Goal: Transaction & Acquisition: Purchase product/service

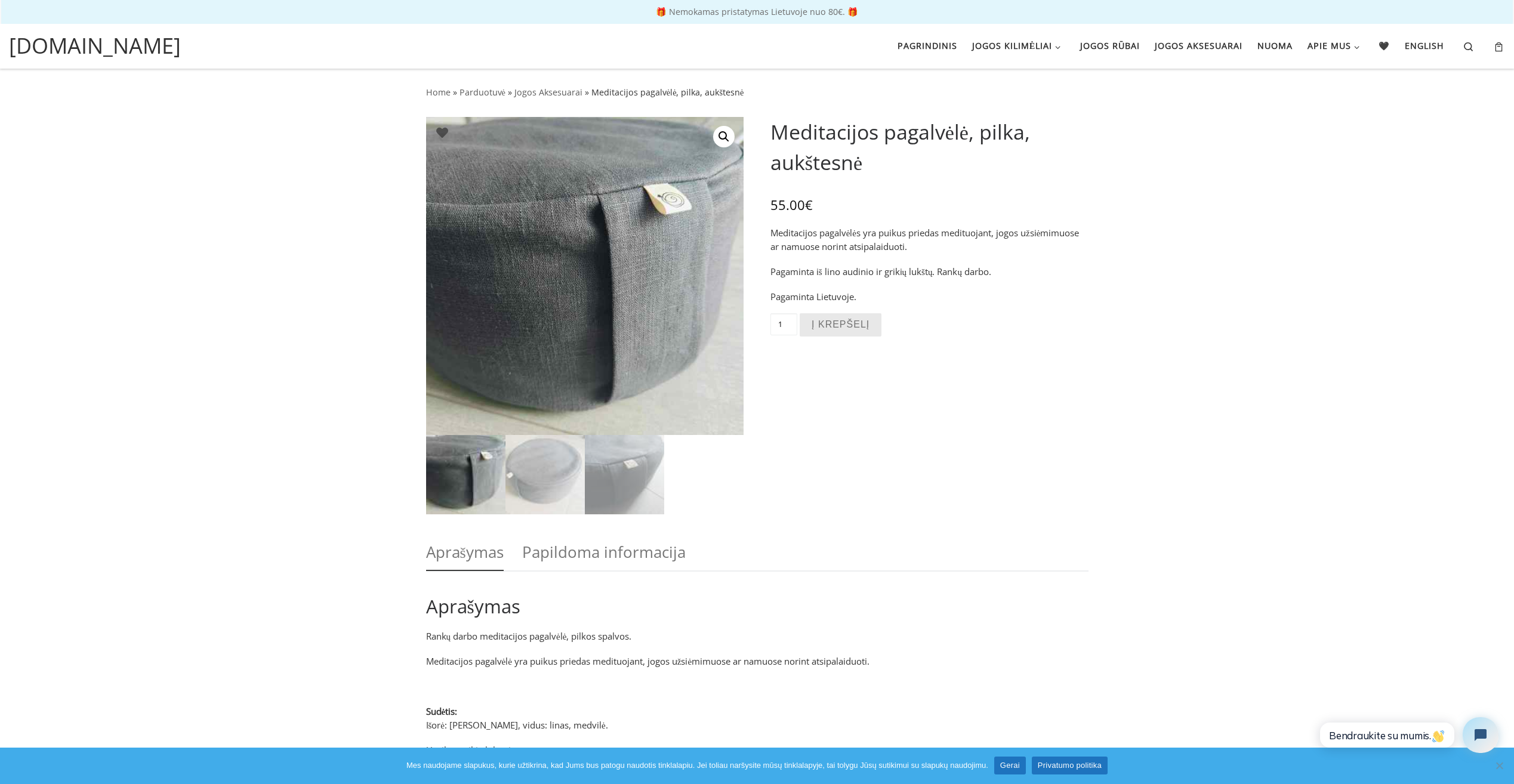
click at [459, 470] on img at bounding box center [466, 474] width 79 height 79
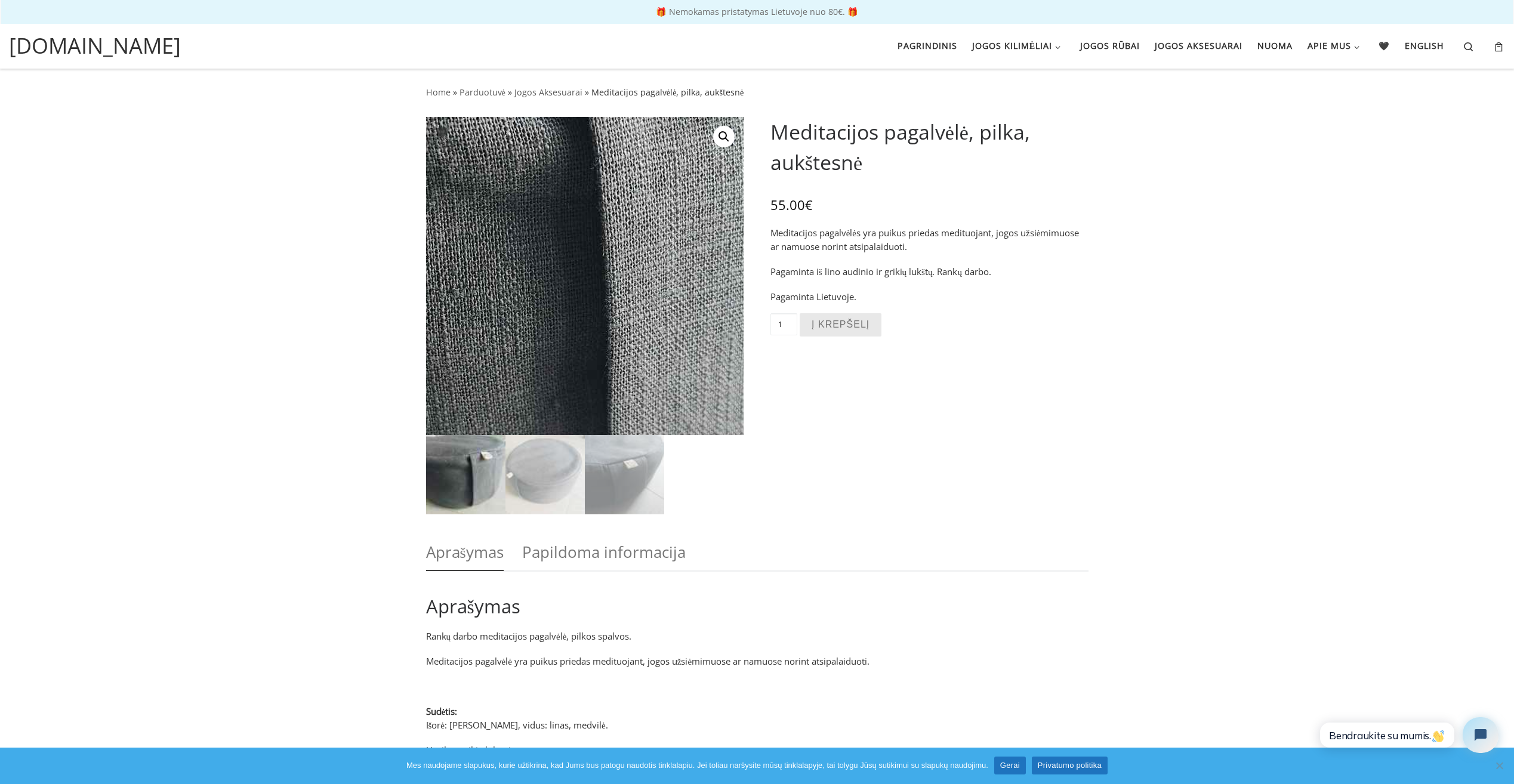
click at [615, 280] on img at bounding box center [525, 269] width 955 height 954
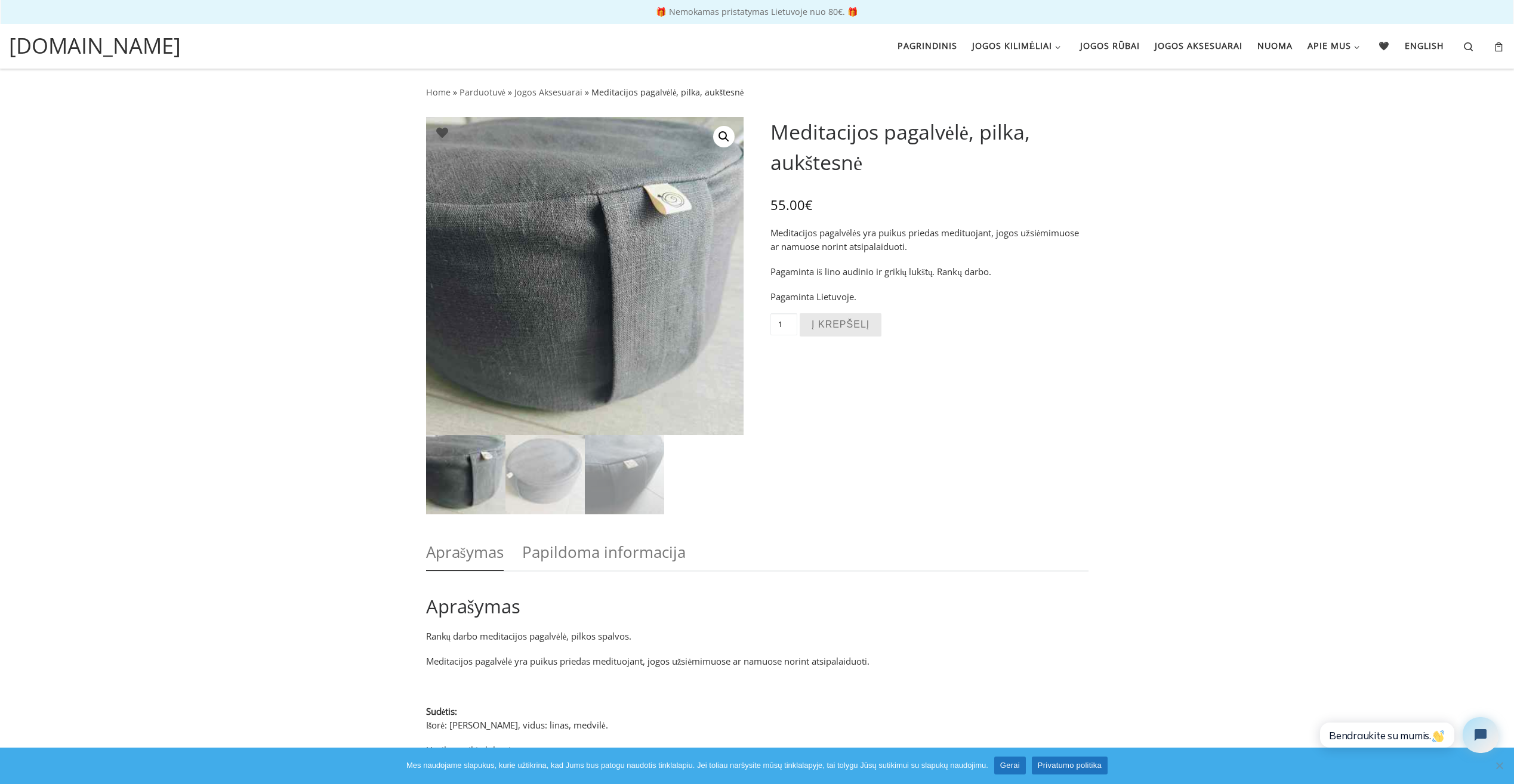
click at [728, 132] on link "🔍" at bounding box center [724, 136] width 21 height 21
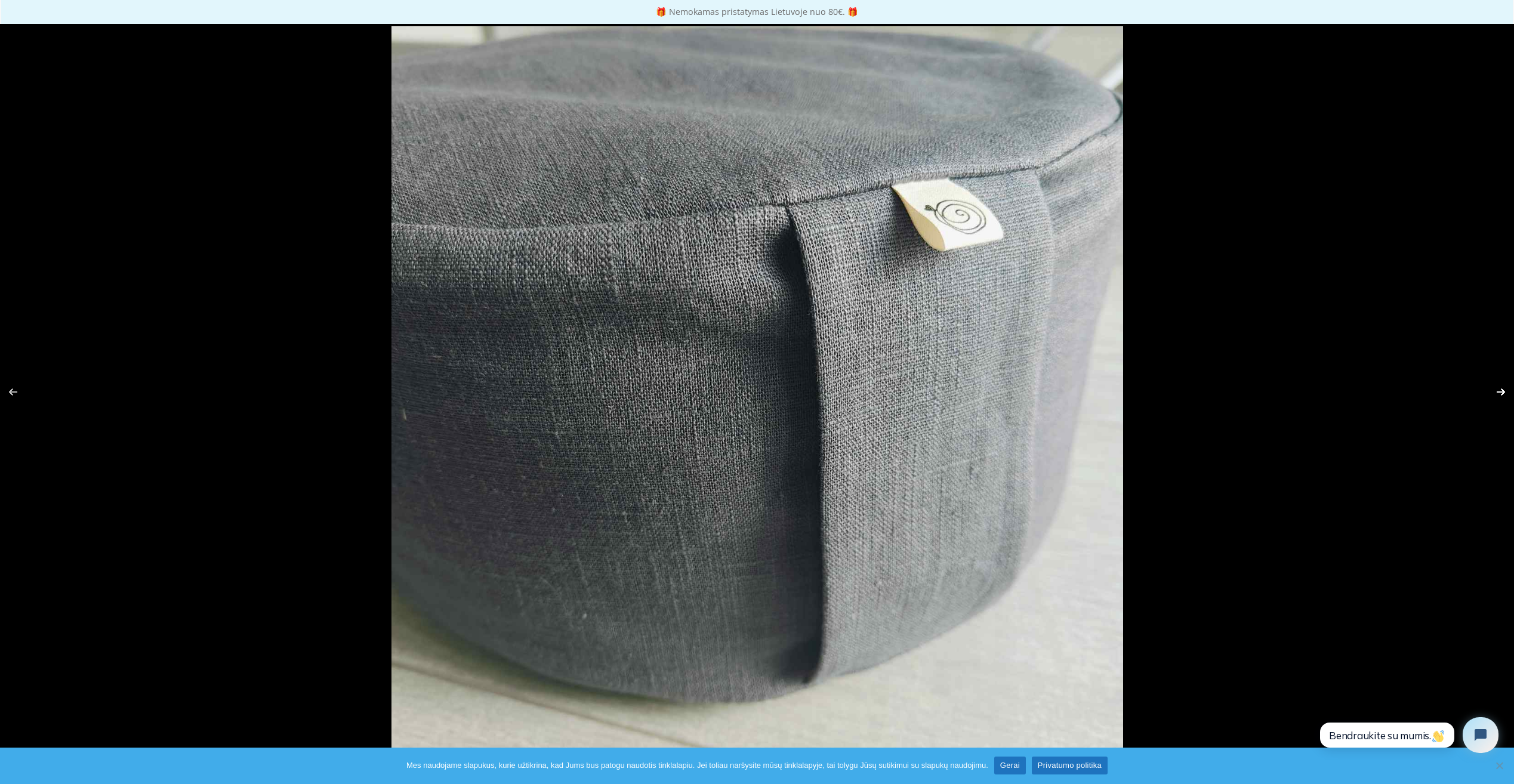
click at [1499, 390] on button "Sekantis (rodyklė į dešinę)" at bounding box center [1493, 391] width 42 height 59
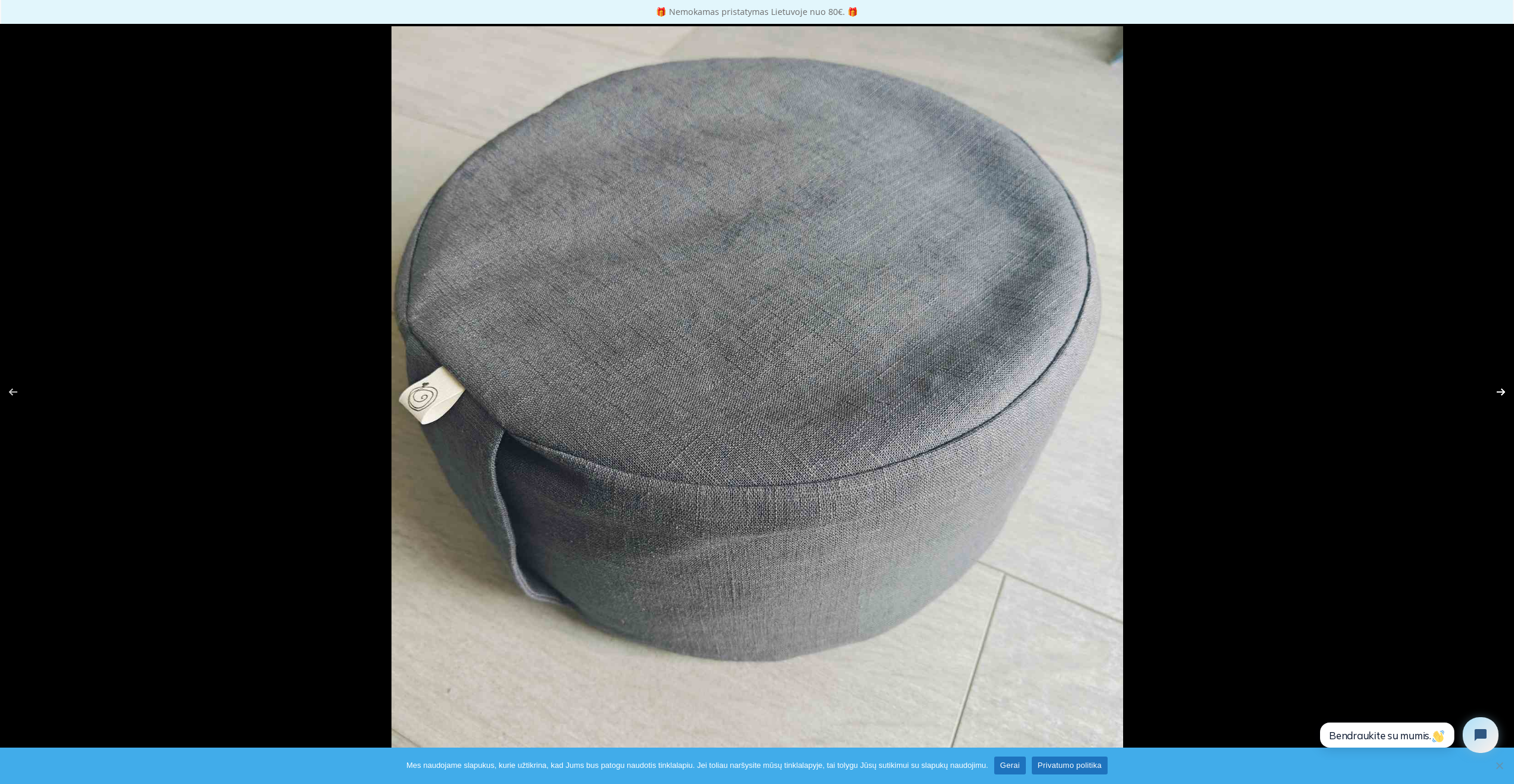
click at [1499, 391] on button "Sekantis (rodyklė į dešinę)" at bounding box center [1493, 391] width 42 height 59
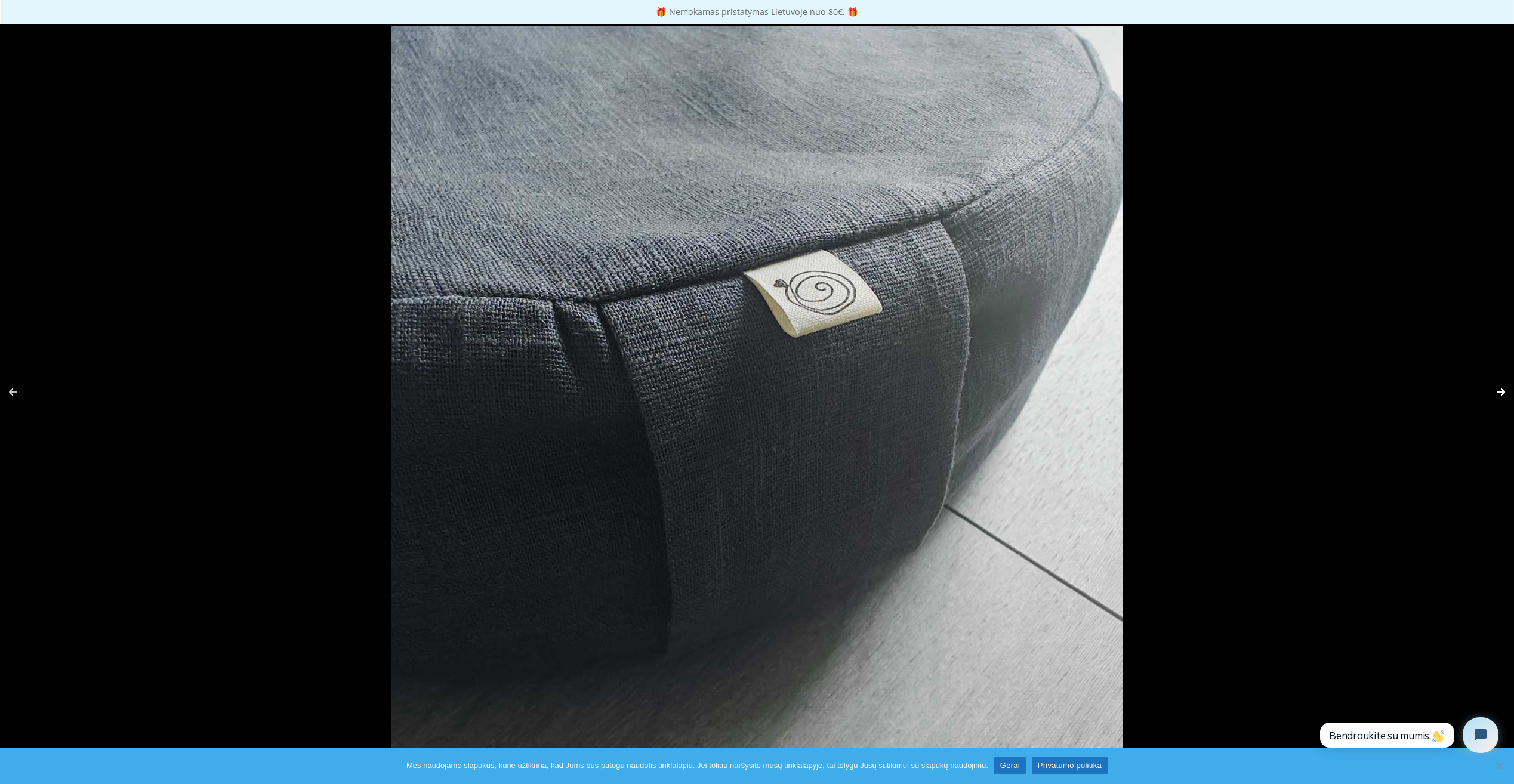
click at [1499, 392] on button "Sekantis (rodyklė į dešinę)" at bounding box center [1493, 391] width 42 height 59
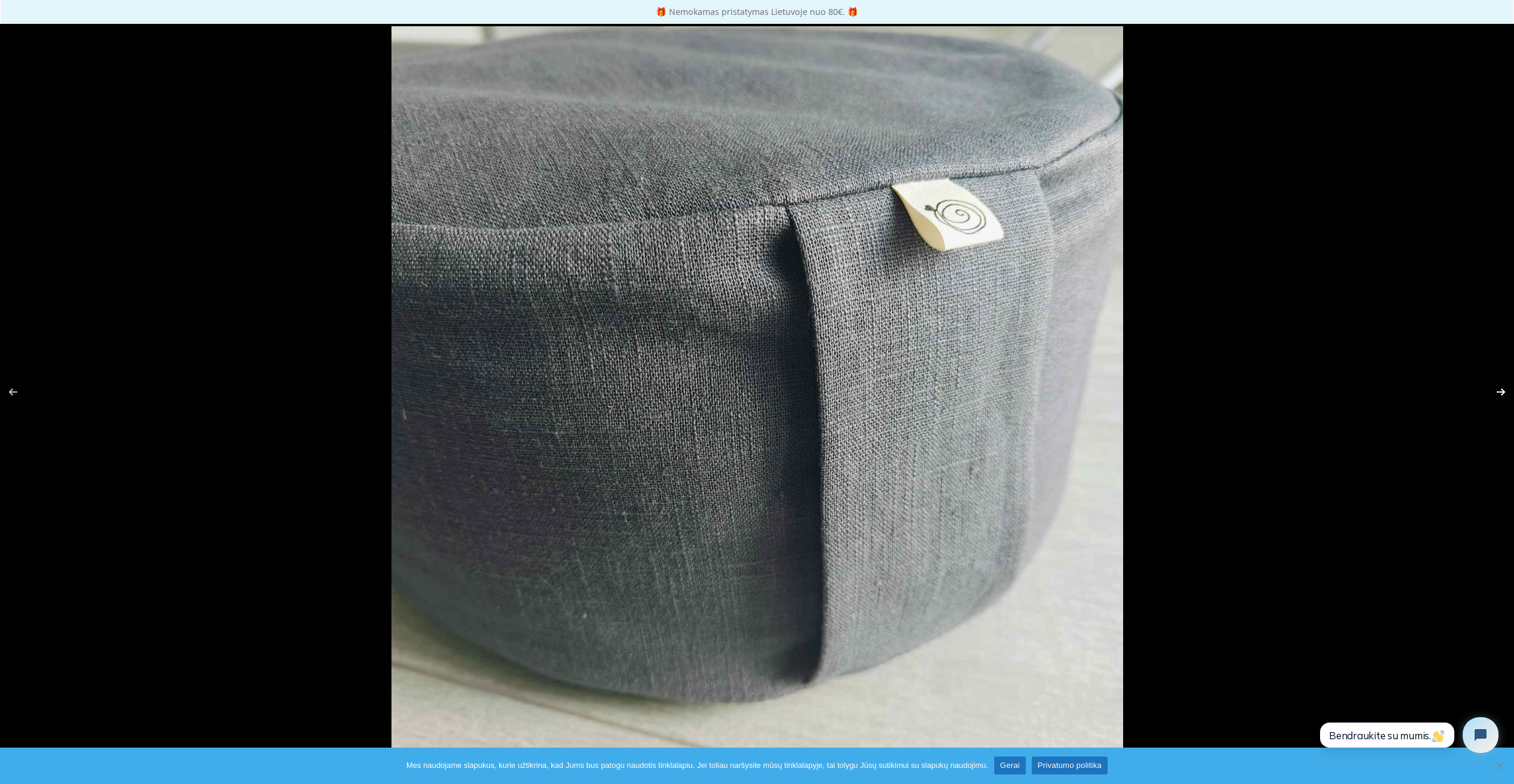
click at [1499, 392] on button "Sekantis (rodyklė į dešinę)" at bounding box center [1493, 391] width 42 height 59
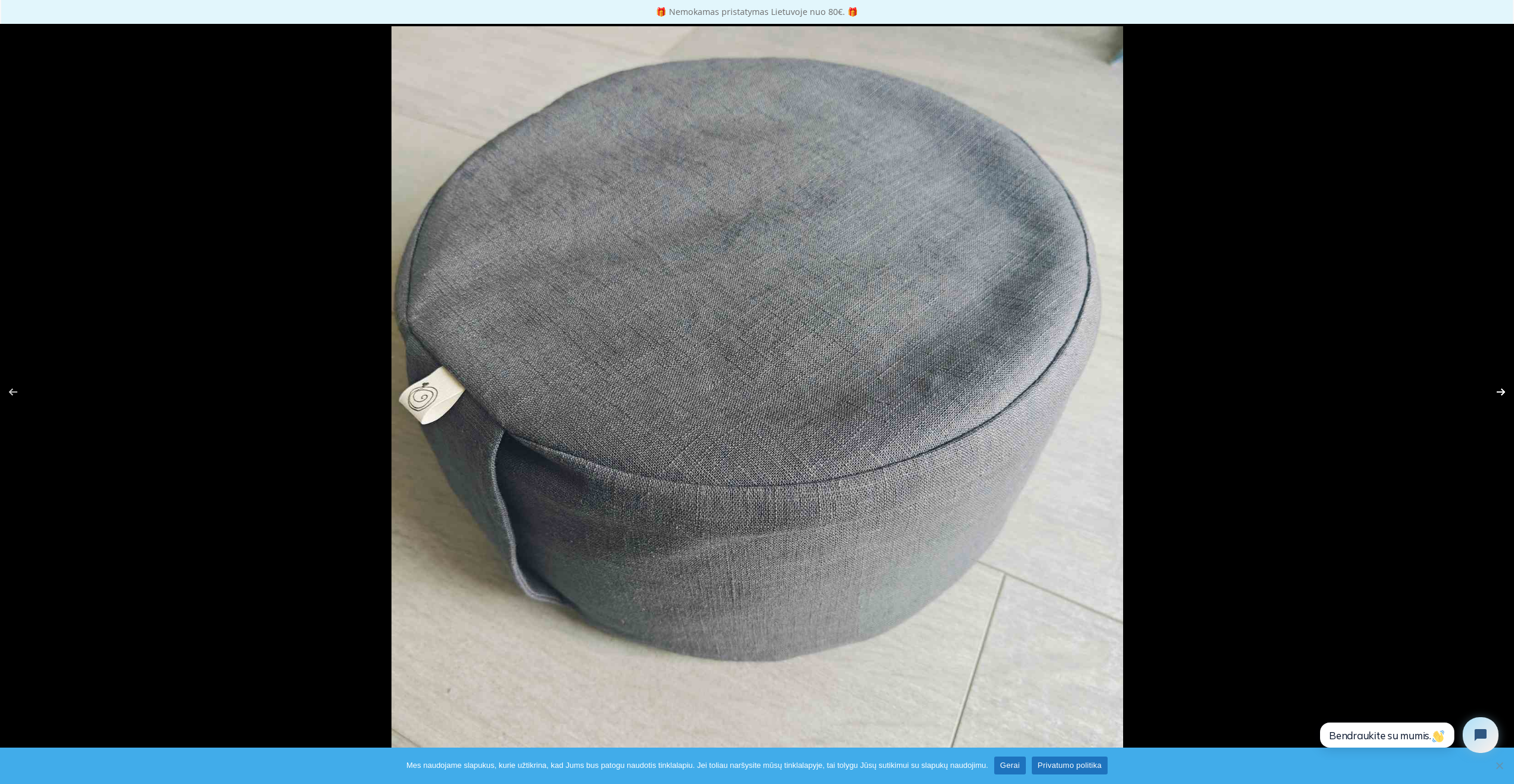
click at [1499, 392] on button "Sekantis (rodyklė į dešinę)" at bounding box center [1493, 391] width 42 height 59
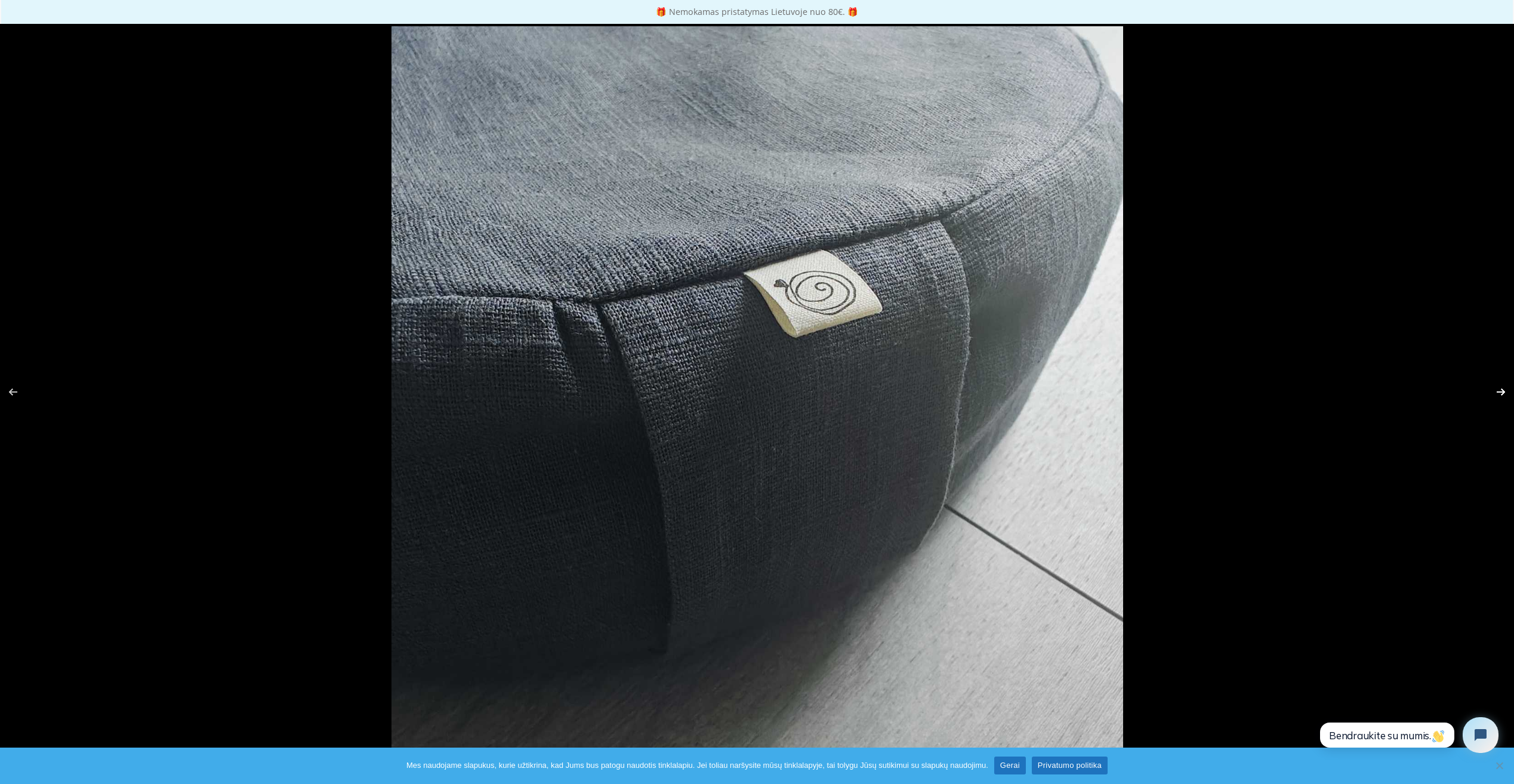
click at [1499, 393] on button "Sekantis (rodyklė į dešinę)" at bounding box center [1493, 391] width 42 height 59
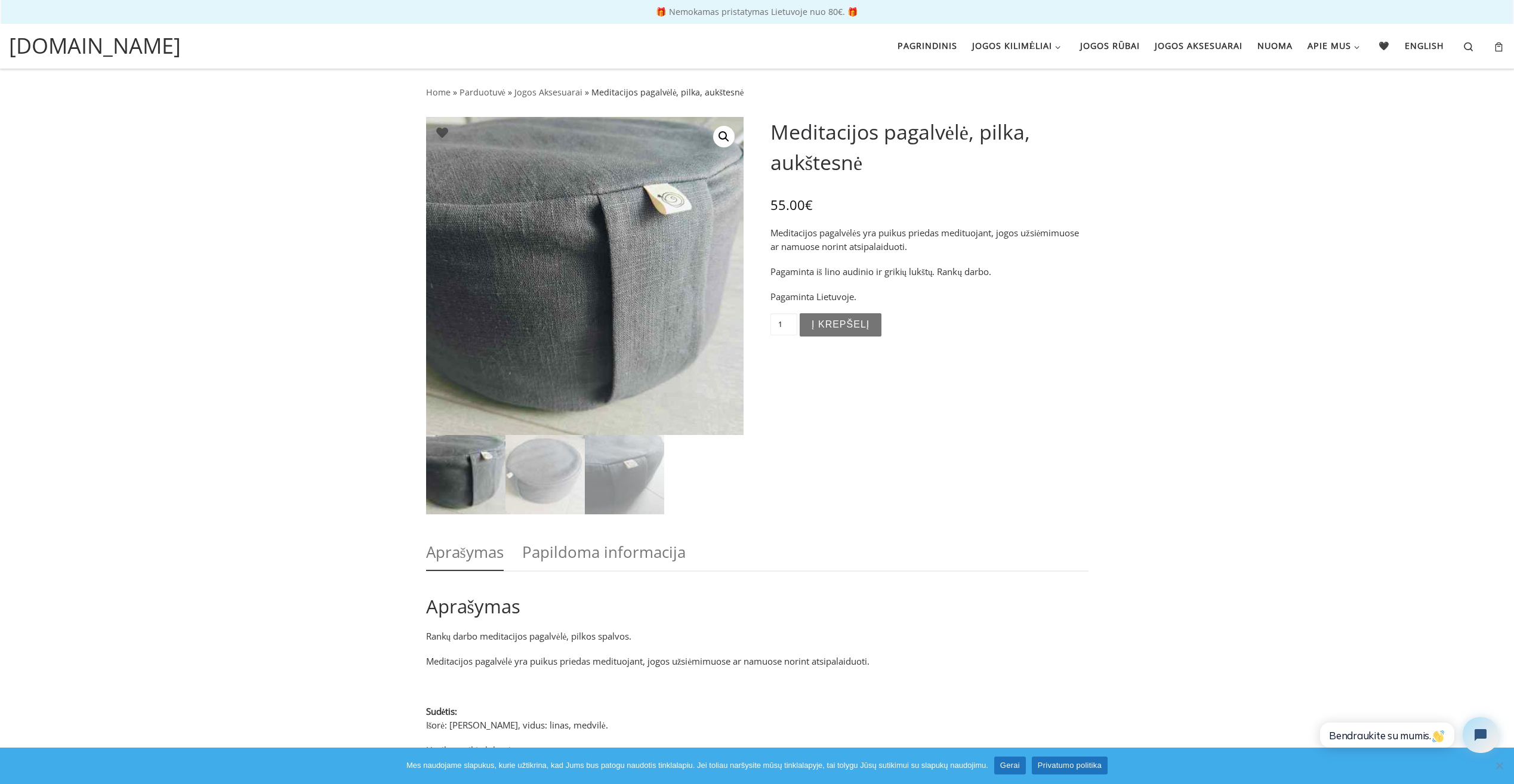
click at [837, 326] on button "Į krepšelį" at bounding box center [841, 324] width 82 height 24
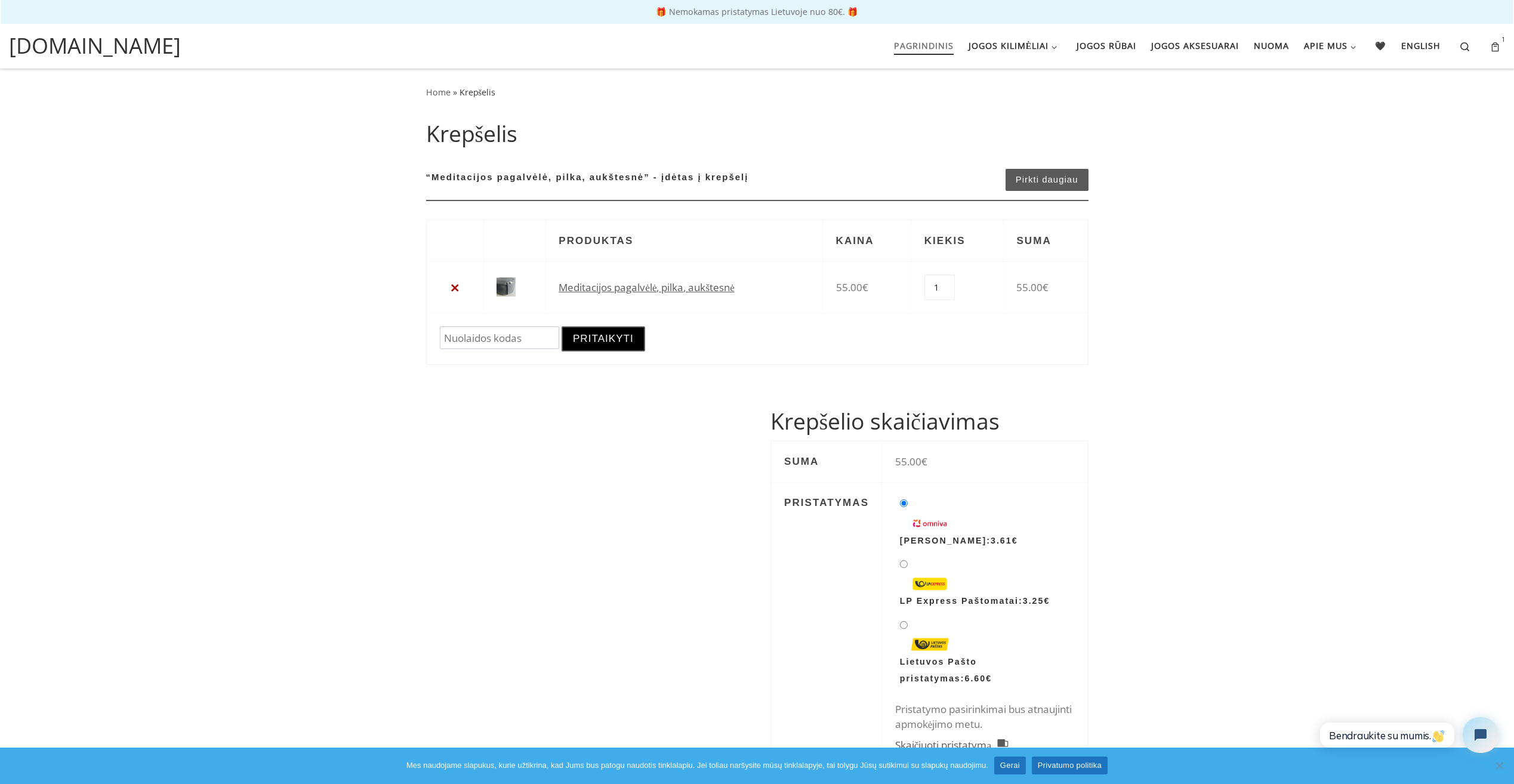
click at [916, 46] on span "Pagrindinis" at bounding box center [923, 44] width 60 height 22
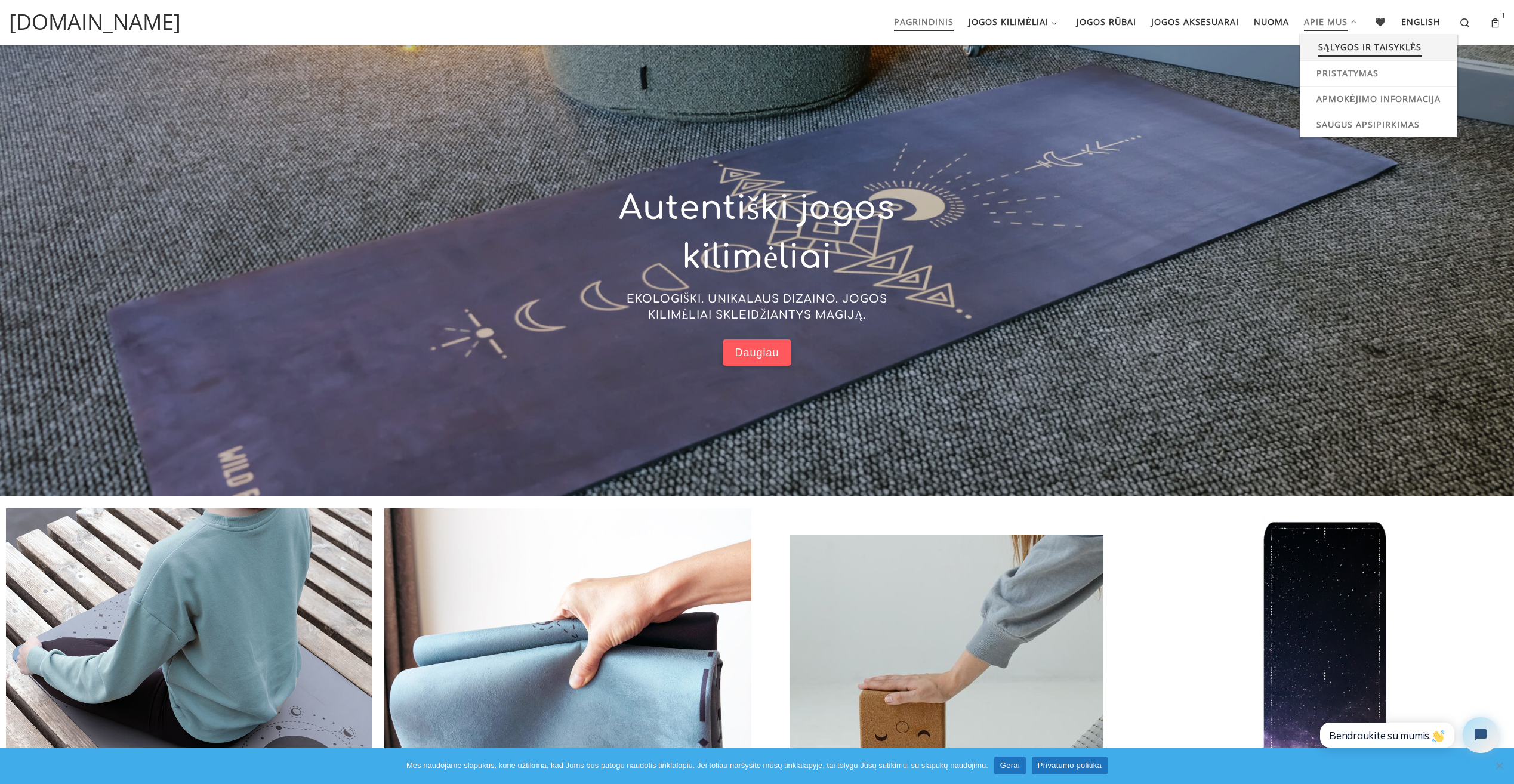
click at [1345, 46] on span "Sąlygos ir taisyklės" at bounding box center [1370, 45] width 104 height 22
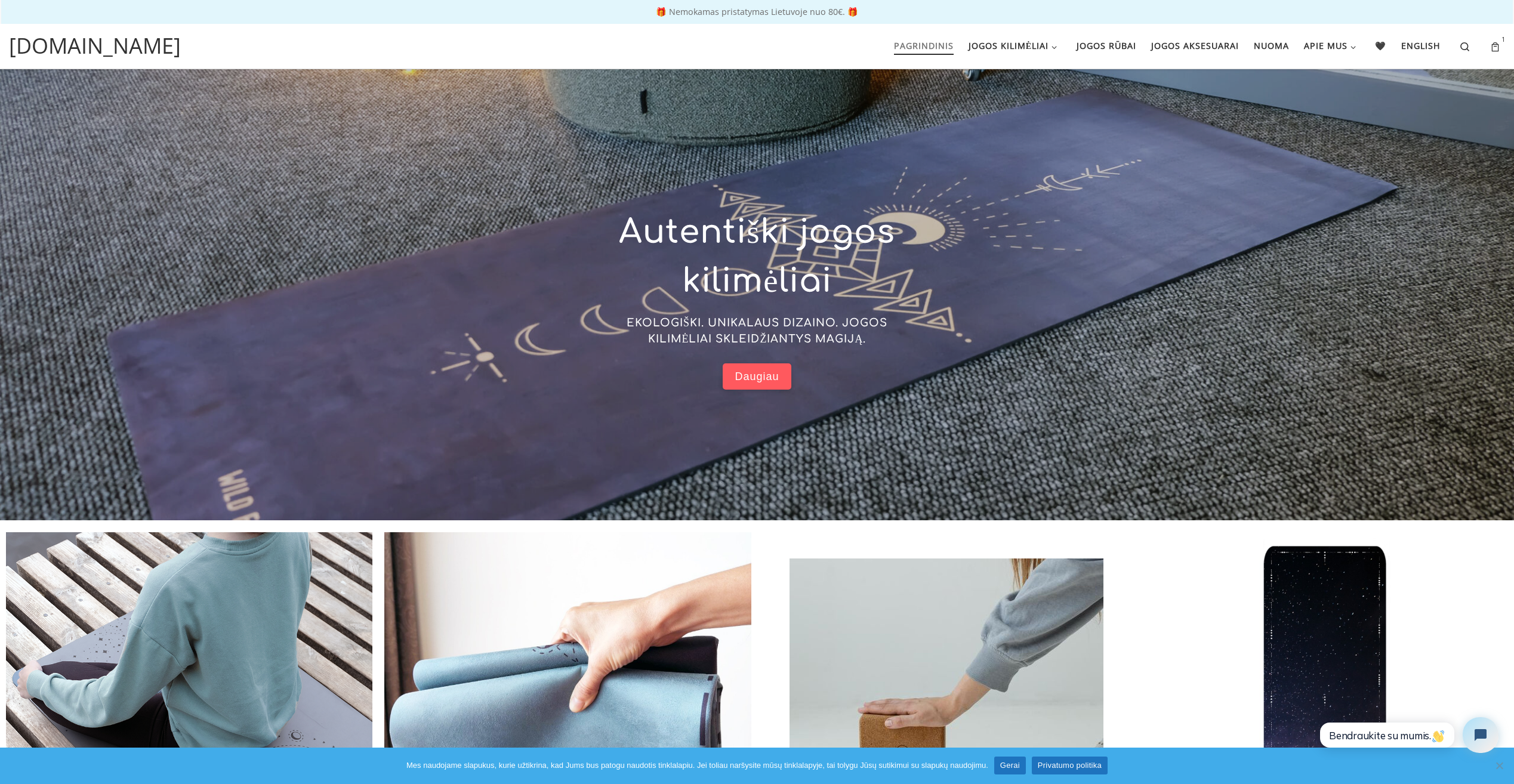
click at [925, 47] on span "Pagrindinis" at bounding box center [923, 44] width 60 height 22
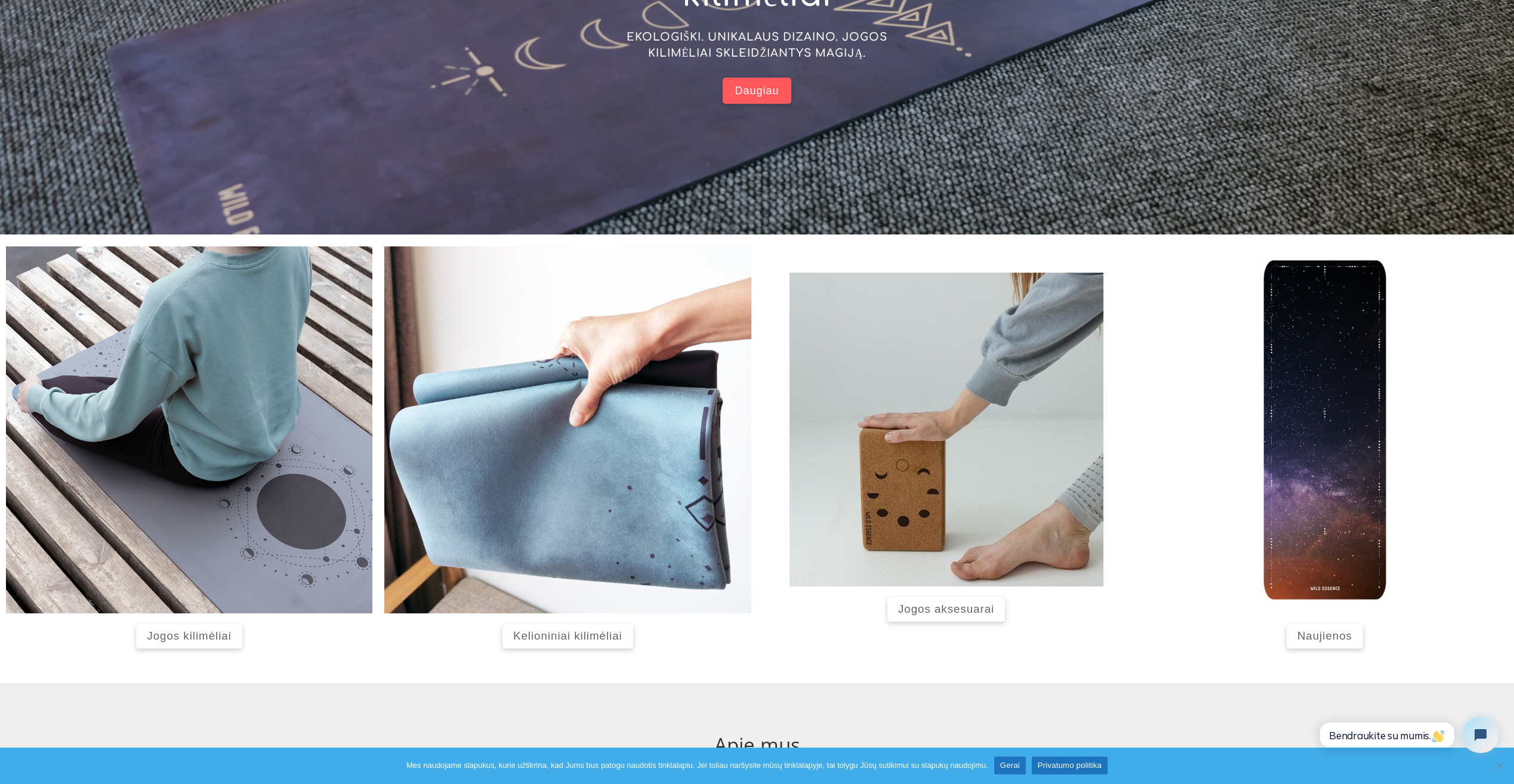
scroll to position [286, 0]
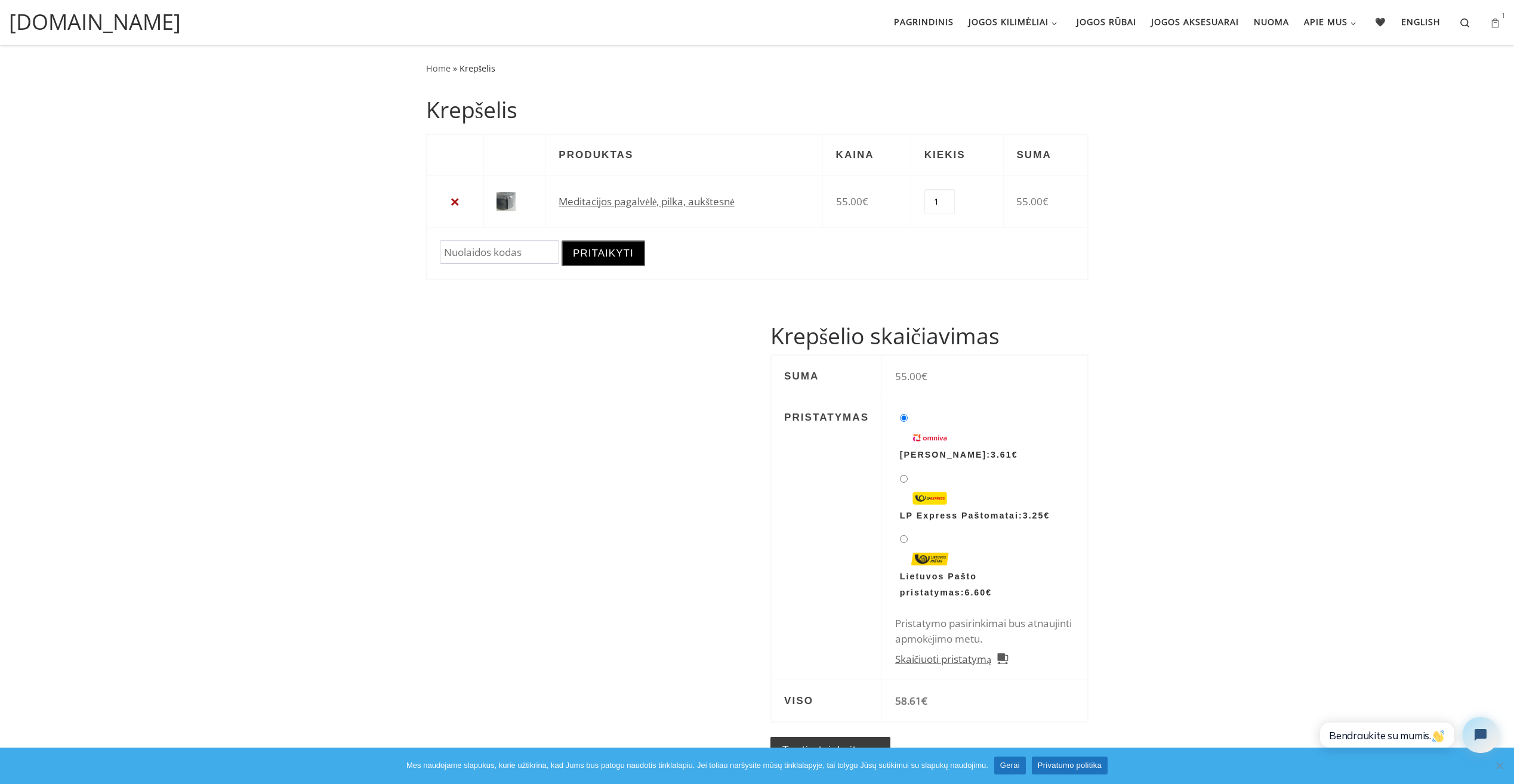
click at [1494, 20] on icon at bounding box center [1494, 22] width 12 height 14
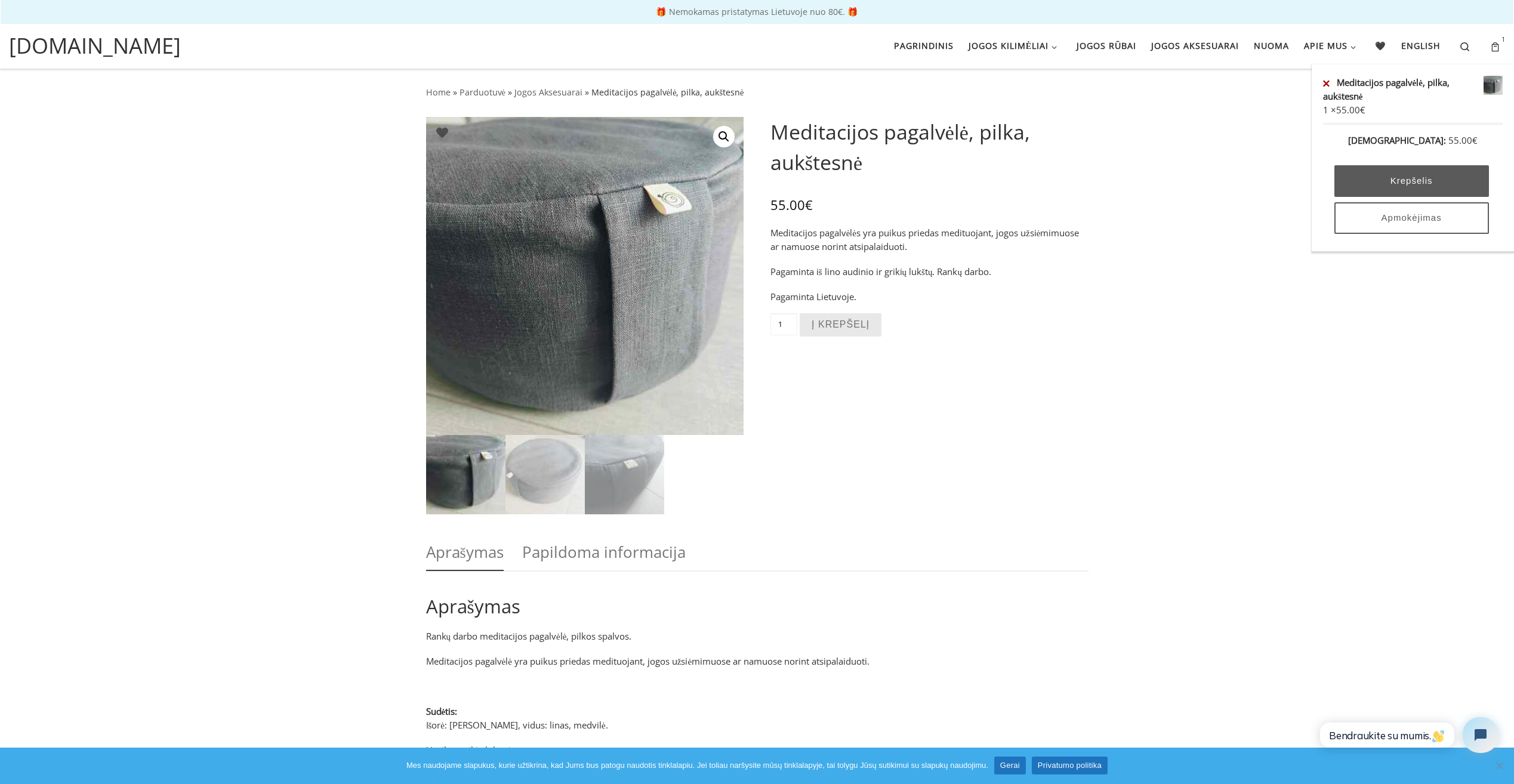
click at [1410, 222] on link "Apmokėjimas" at bounding box center [1412, 218] width 155 height 32
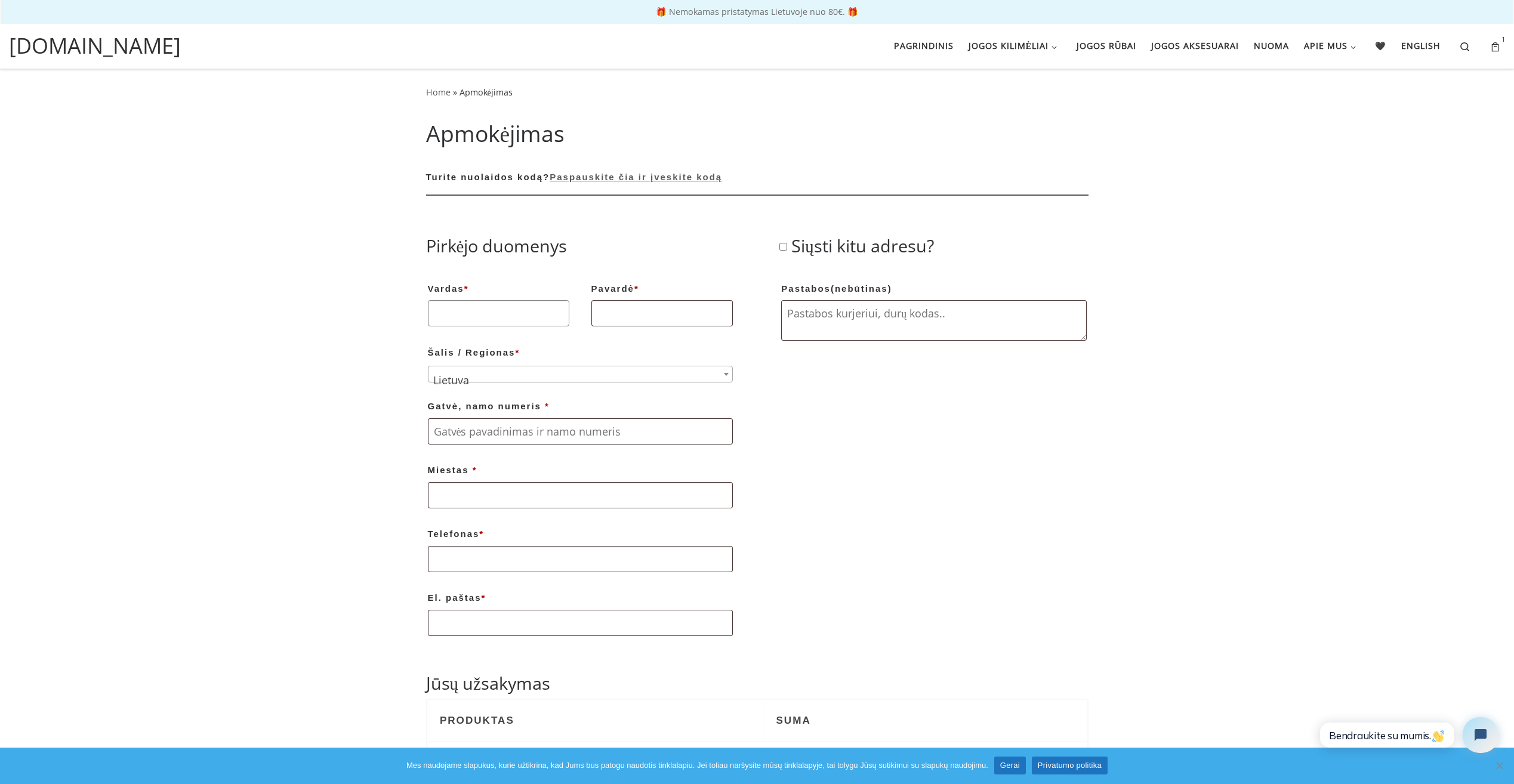
click at [489, 313] on input "Vardas *" at bounding box center [498, 313] width 141 height 26
type input "Sigitas"
type input "Mincė"
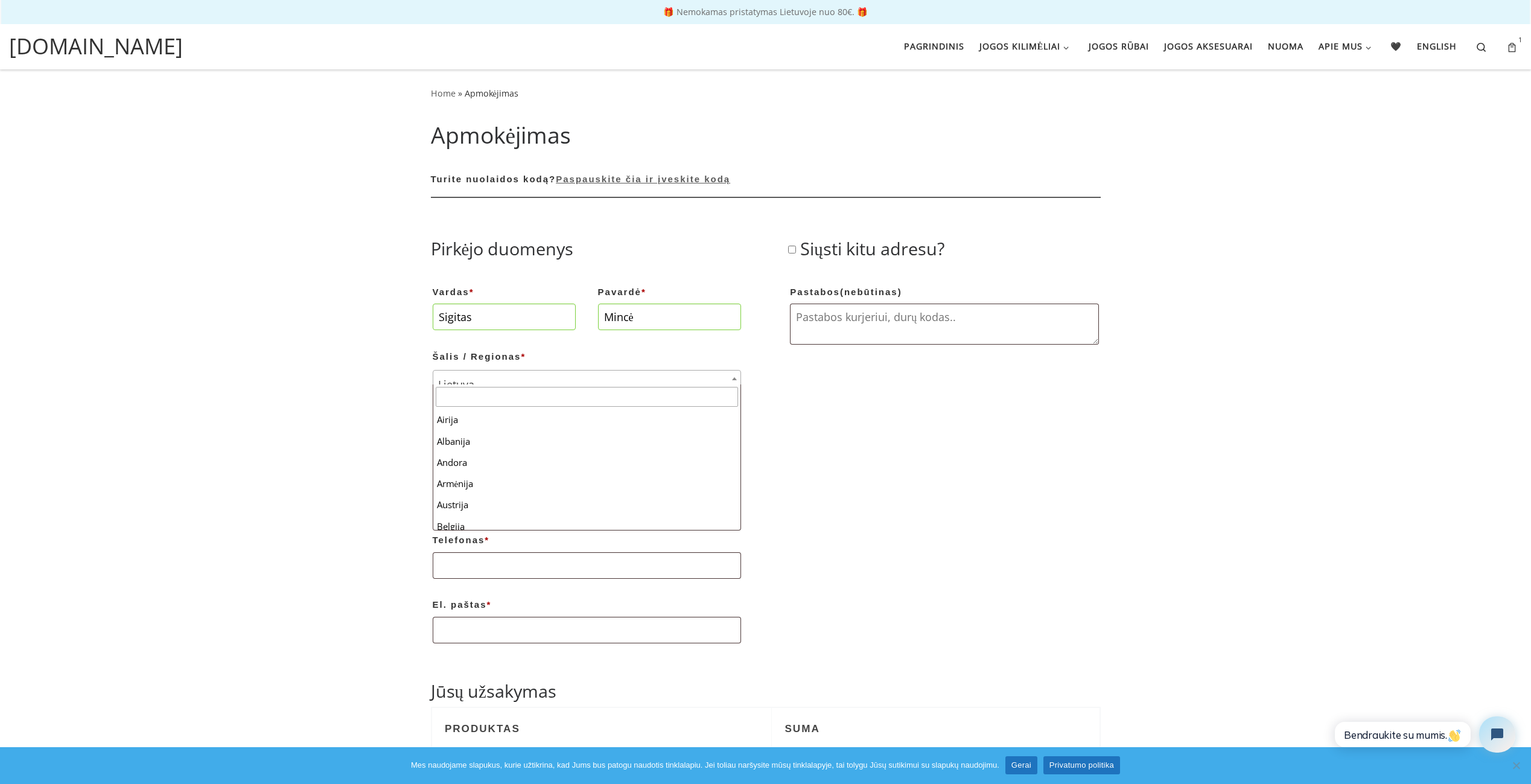
click at [499, 379] on span "Lietuva" at bounding box center [587, 384] width 308 height 28
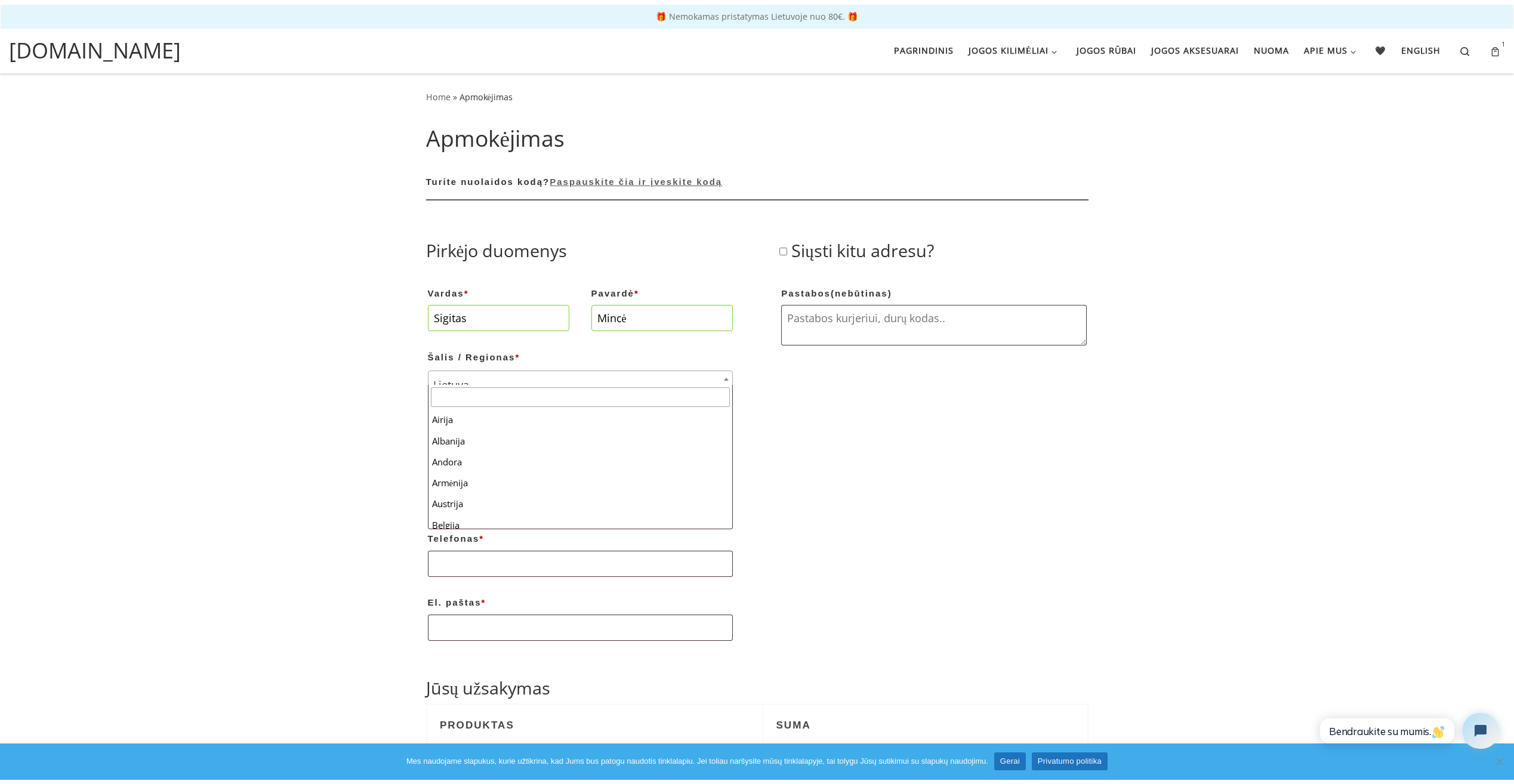
scroll to position [399, 0]
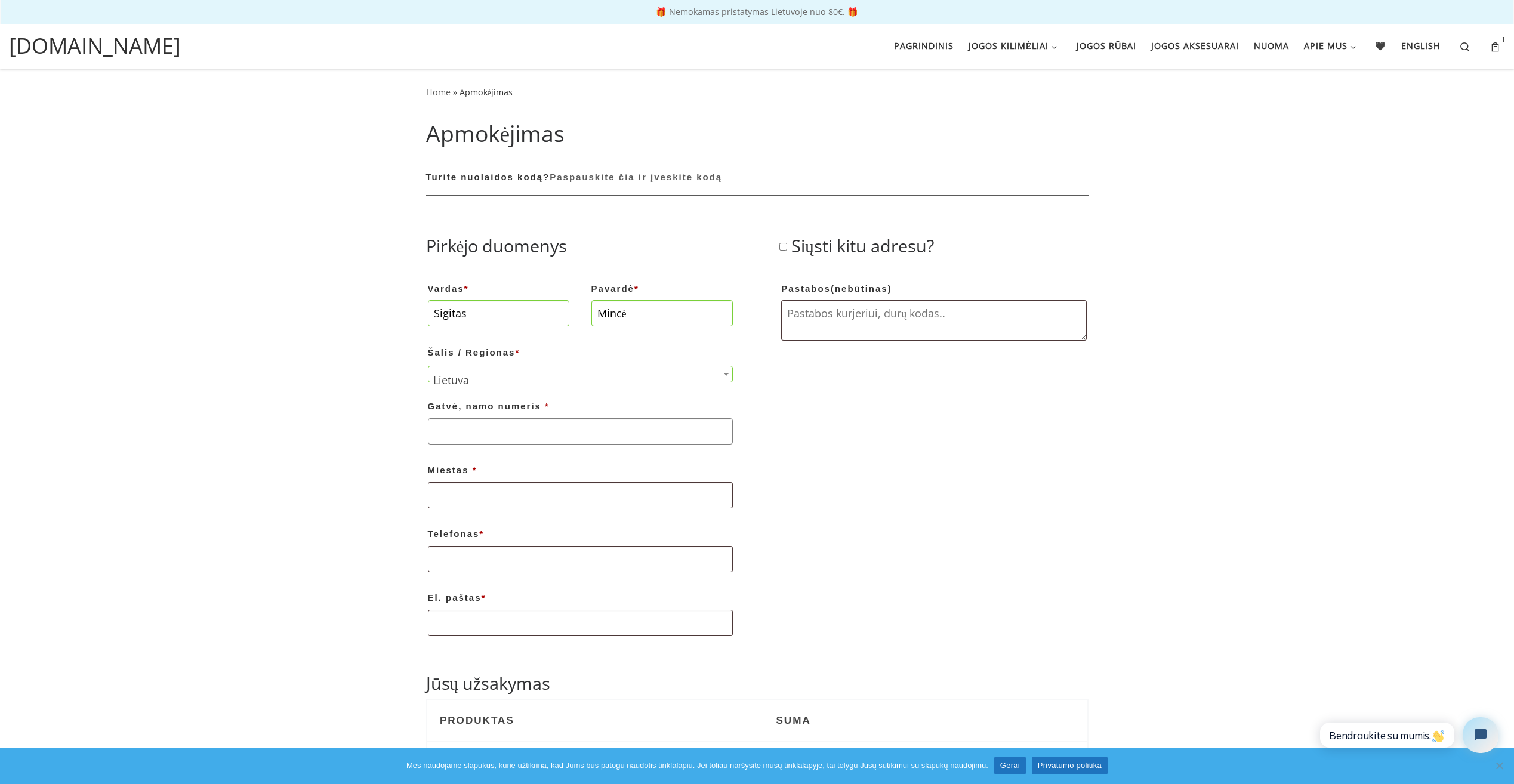
click at [484, 434] on input "Gatvė, namo numeris *" at bounding box center [580, 431] width 305 height 26
type input "Mokyklos g 4"
click at [509, 486] on input "Miestas *" at bounding box center [580, 495] width 305 height 26
type input "Akademija . Kauno r."
click at [500, 562] on input "Telefonas *" at bounding box center [580, 559] width 305 height 26
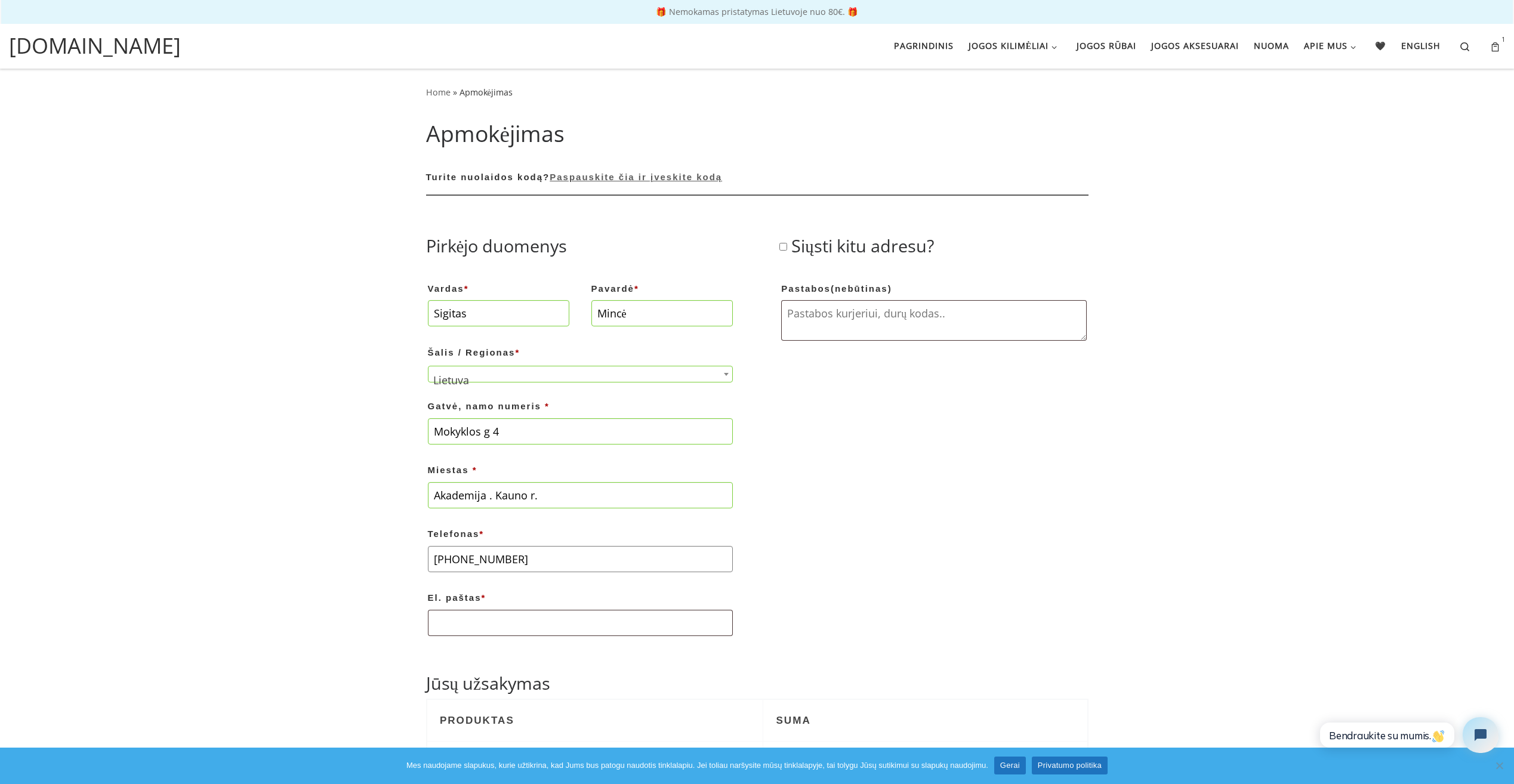
type input "+37061397400"
click at [483, 624] on input "El. paštas *" at bounding box center [580, 623] width 305 height 26
type input "sigminas@gmail.com"
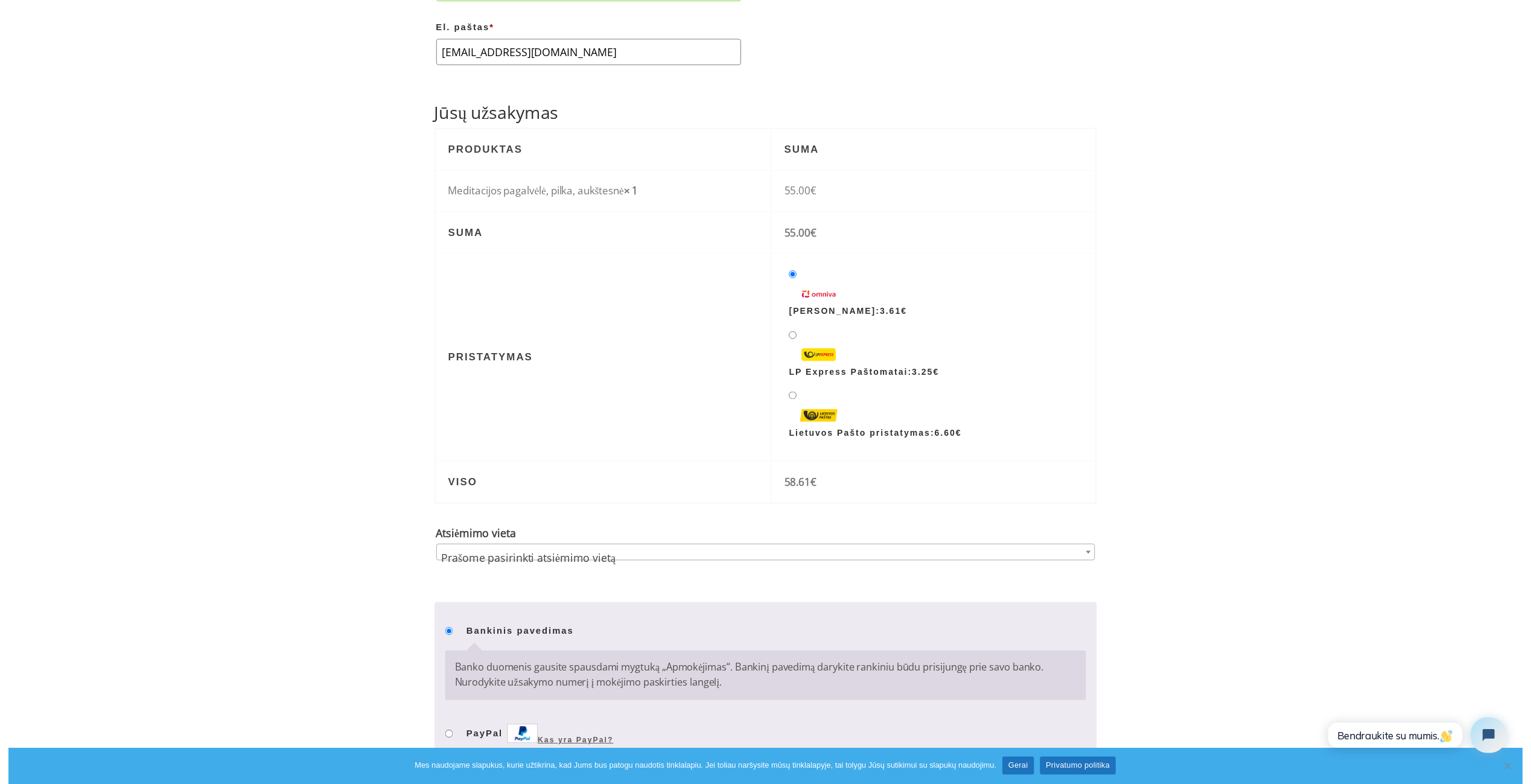
scroll to position [580, 0]
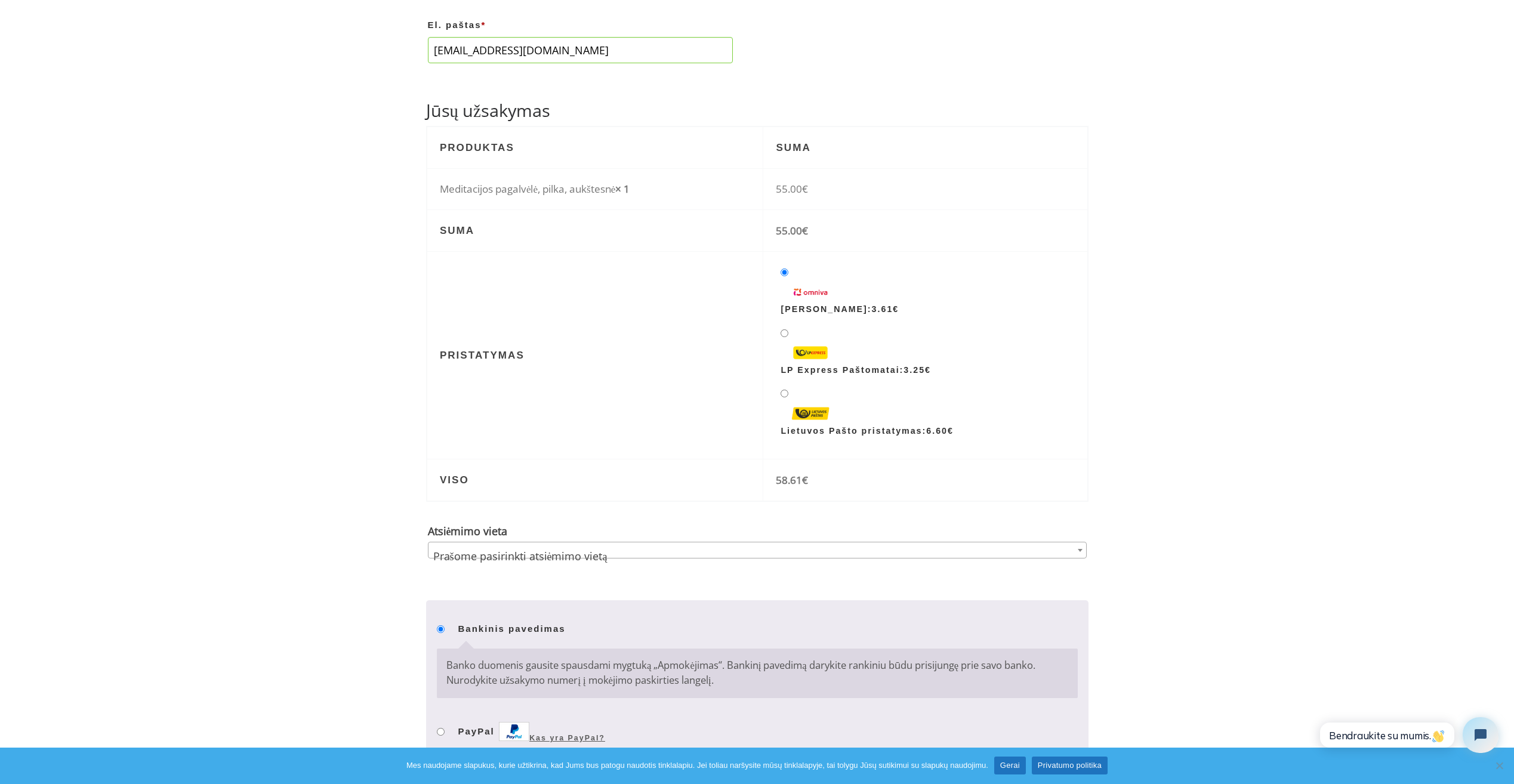
click at [479, 553] on span "Prašome pasirinkti atsiėmimo vietą" at bounding box center [757, 556] width 658 height 28
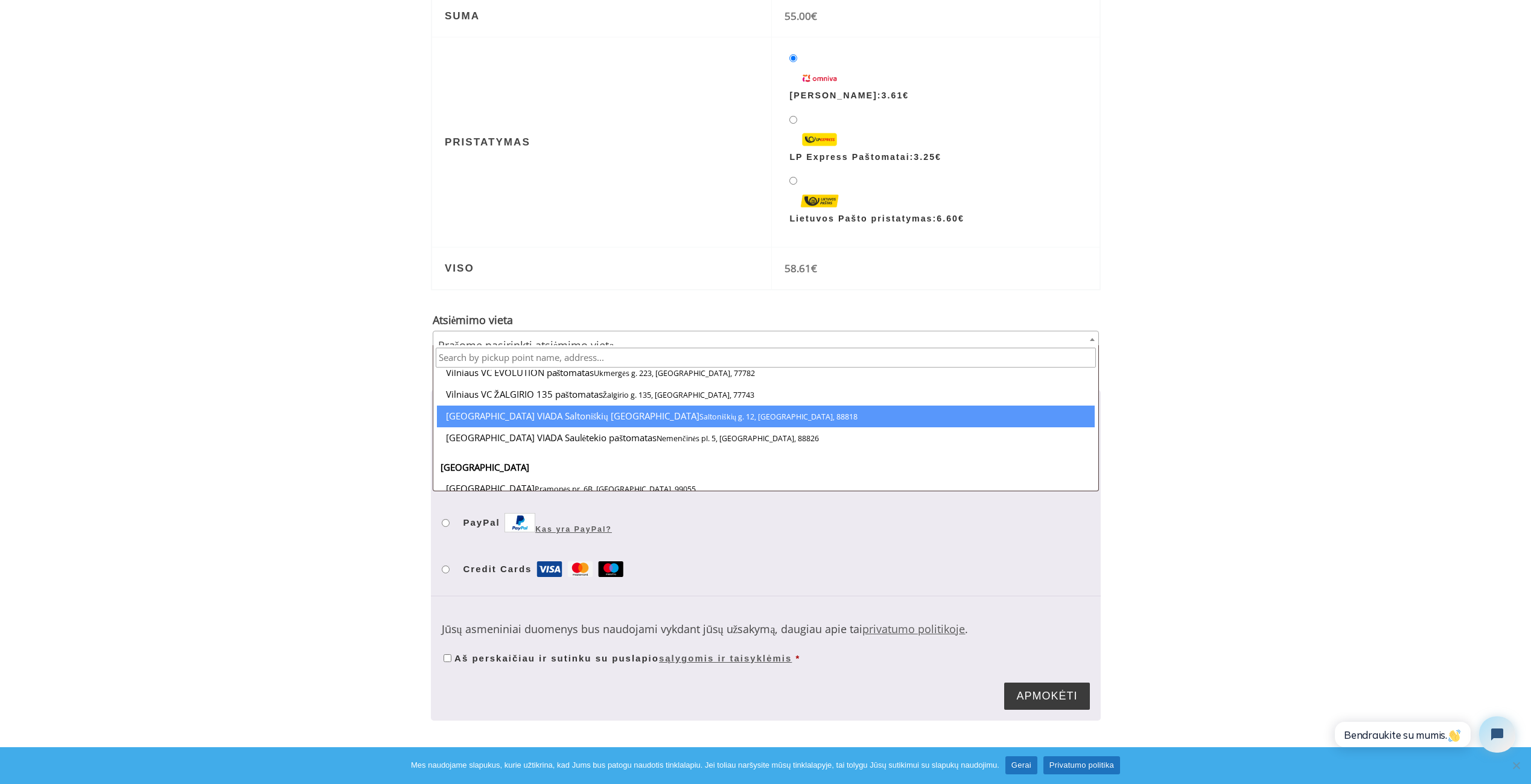
scroll to position [2787, 0]
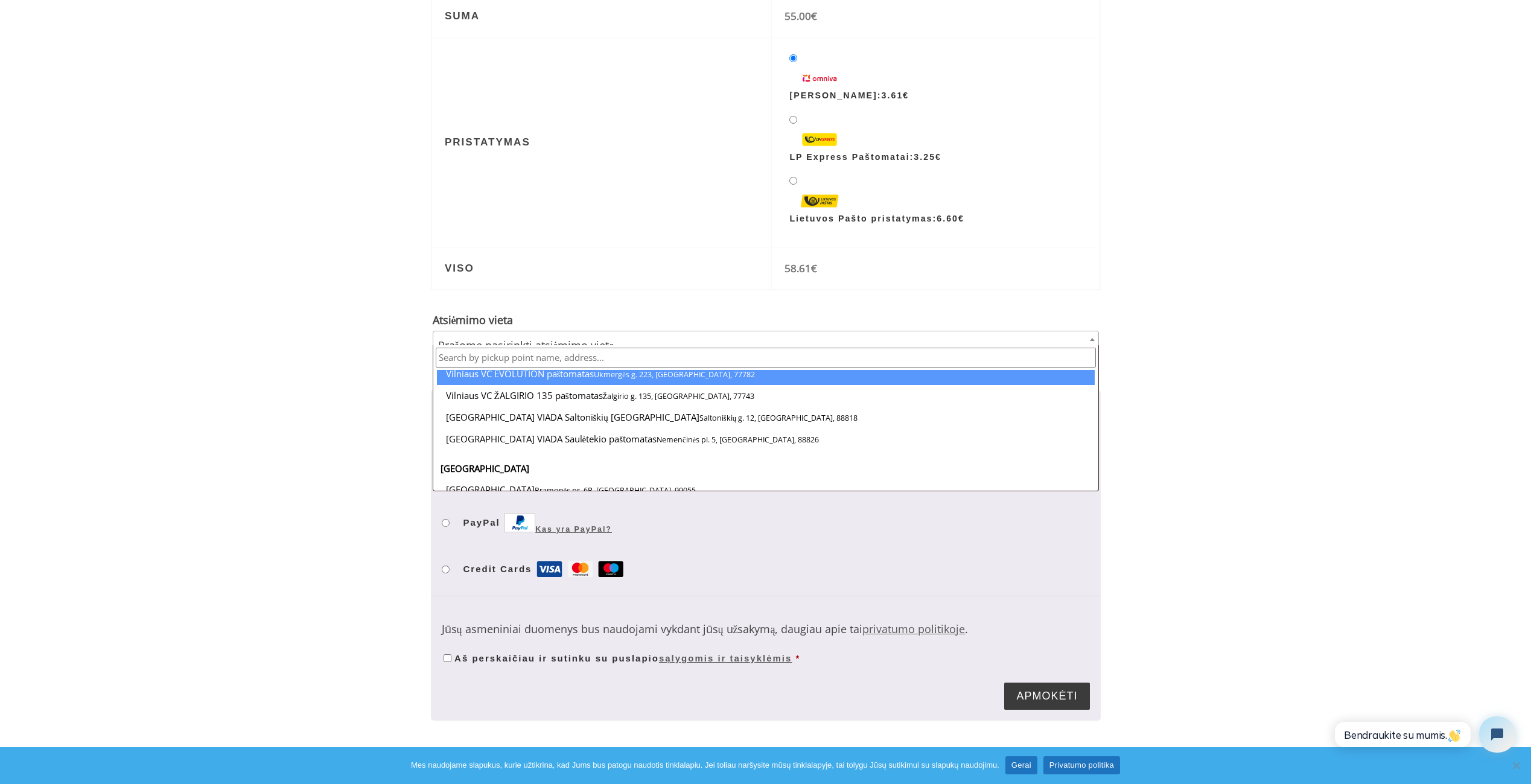
click at [535, 352] on input "text" at bounding box center [765, 358] width 660 height 20
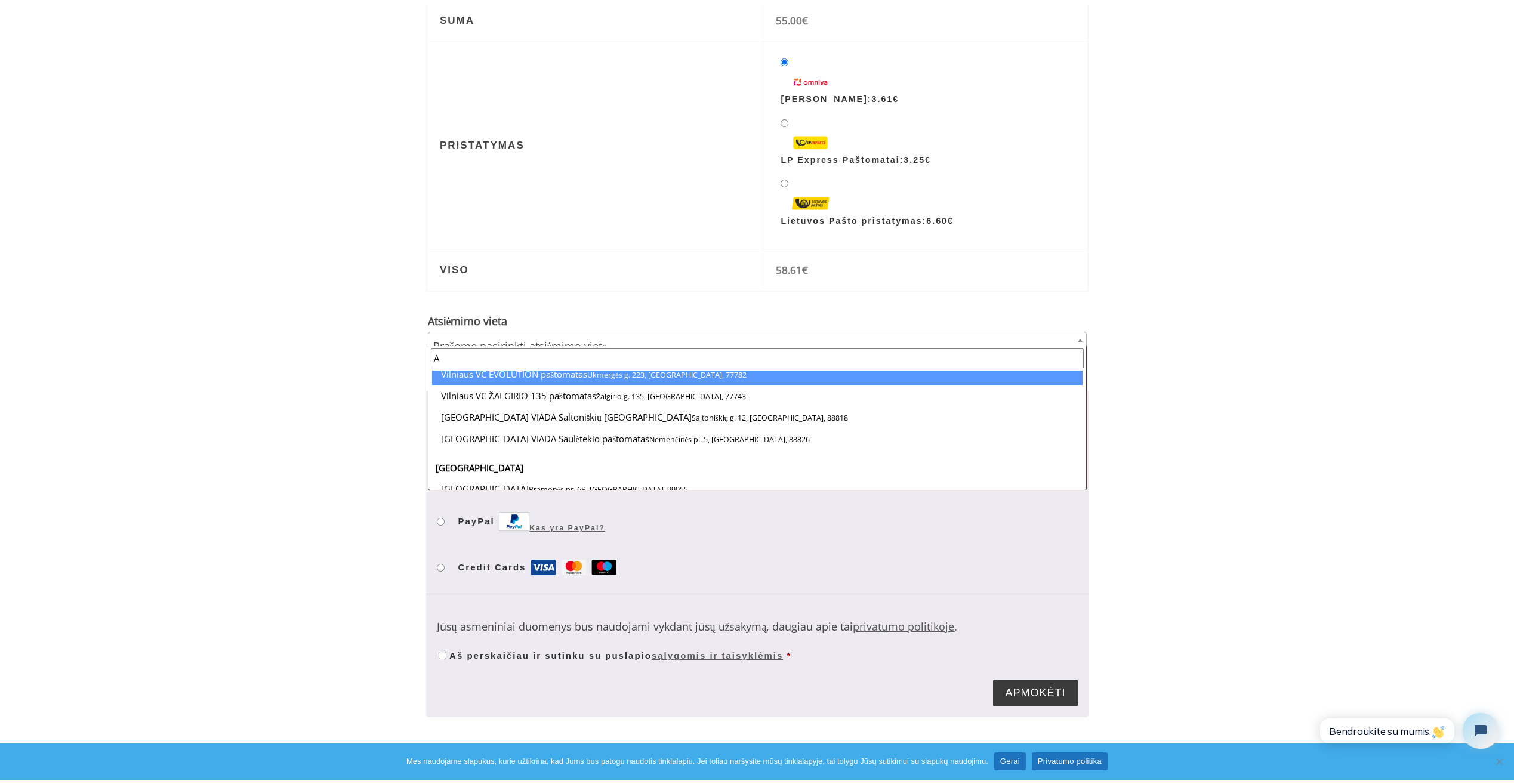
scroll to position [0, 0]
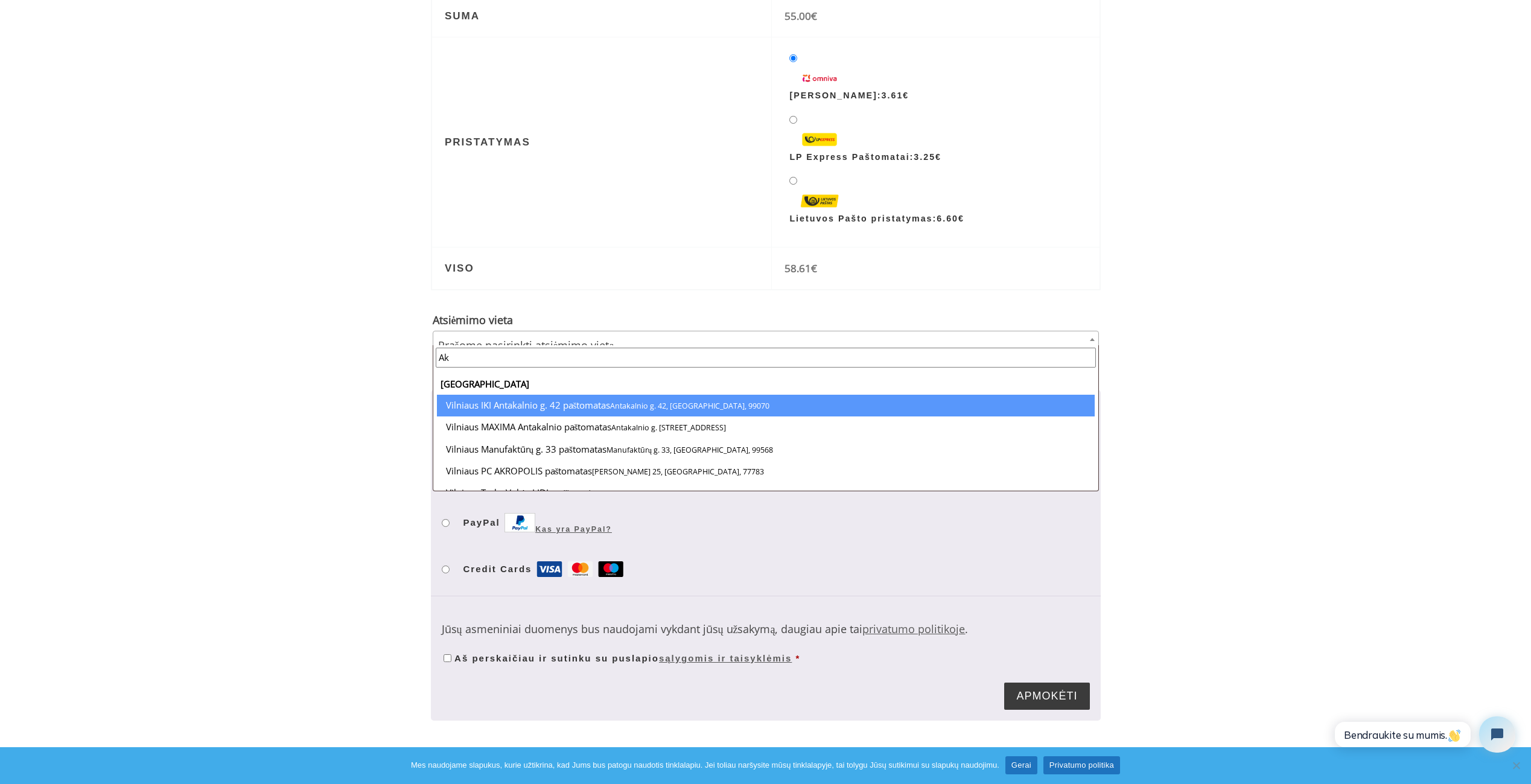
type input "Ak"
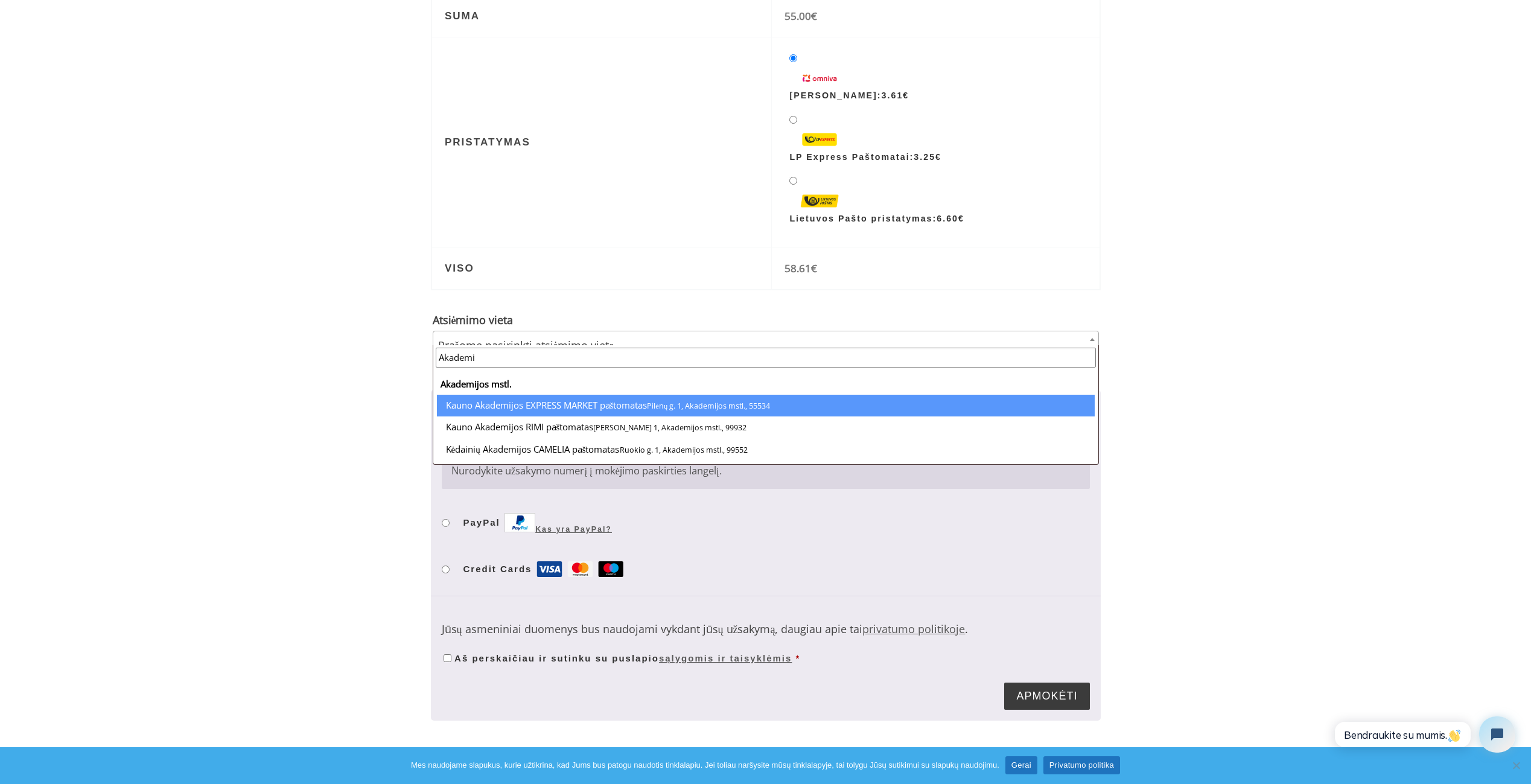
type input "Akademi"
select select "55534"
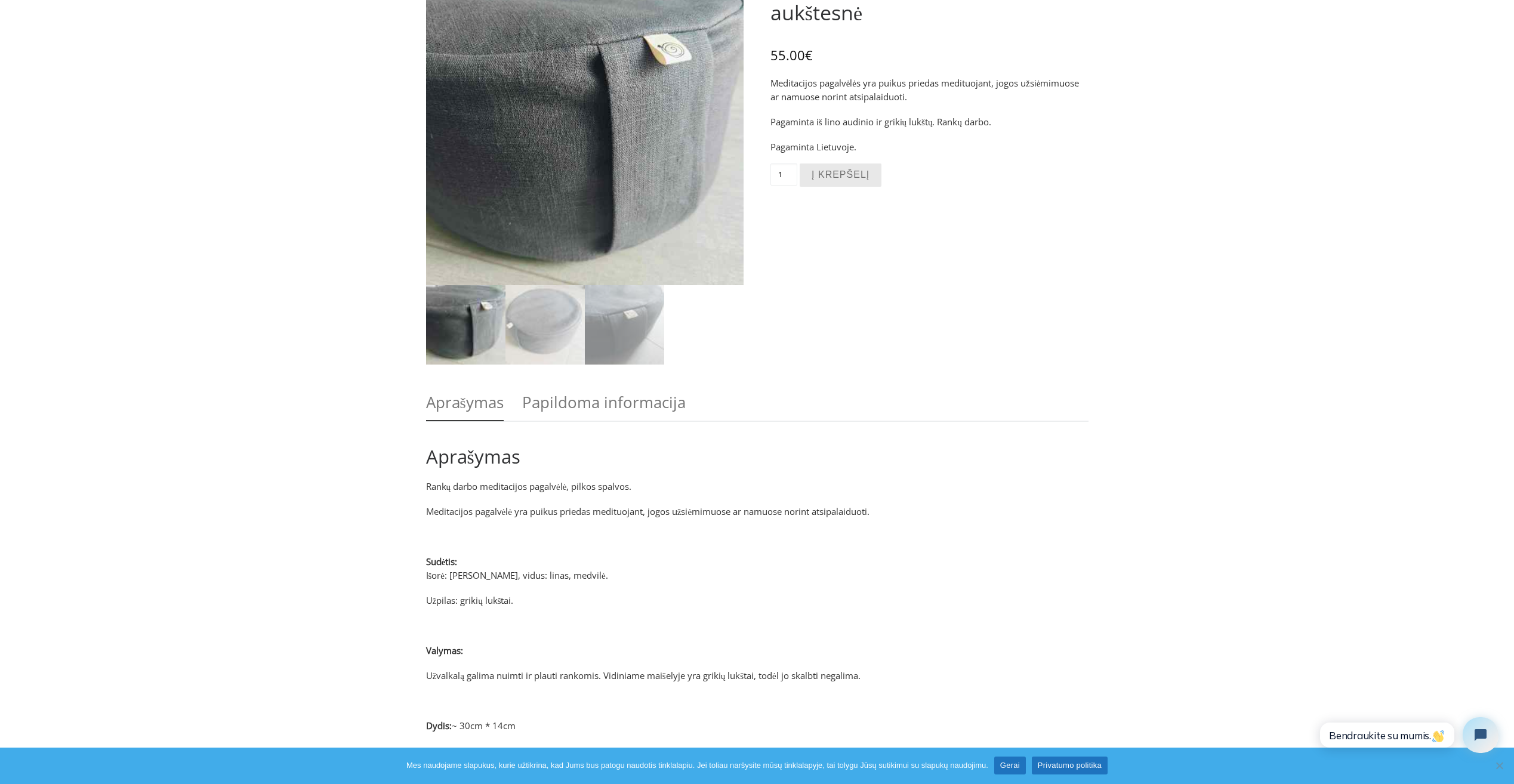
scroll to position [151, 0]
click at [566, 323] on img at bounding box center [545, 323] width 79 height 79
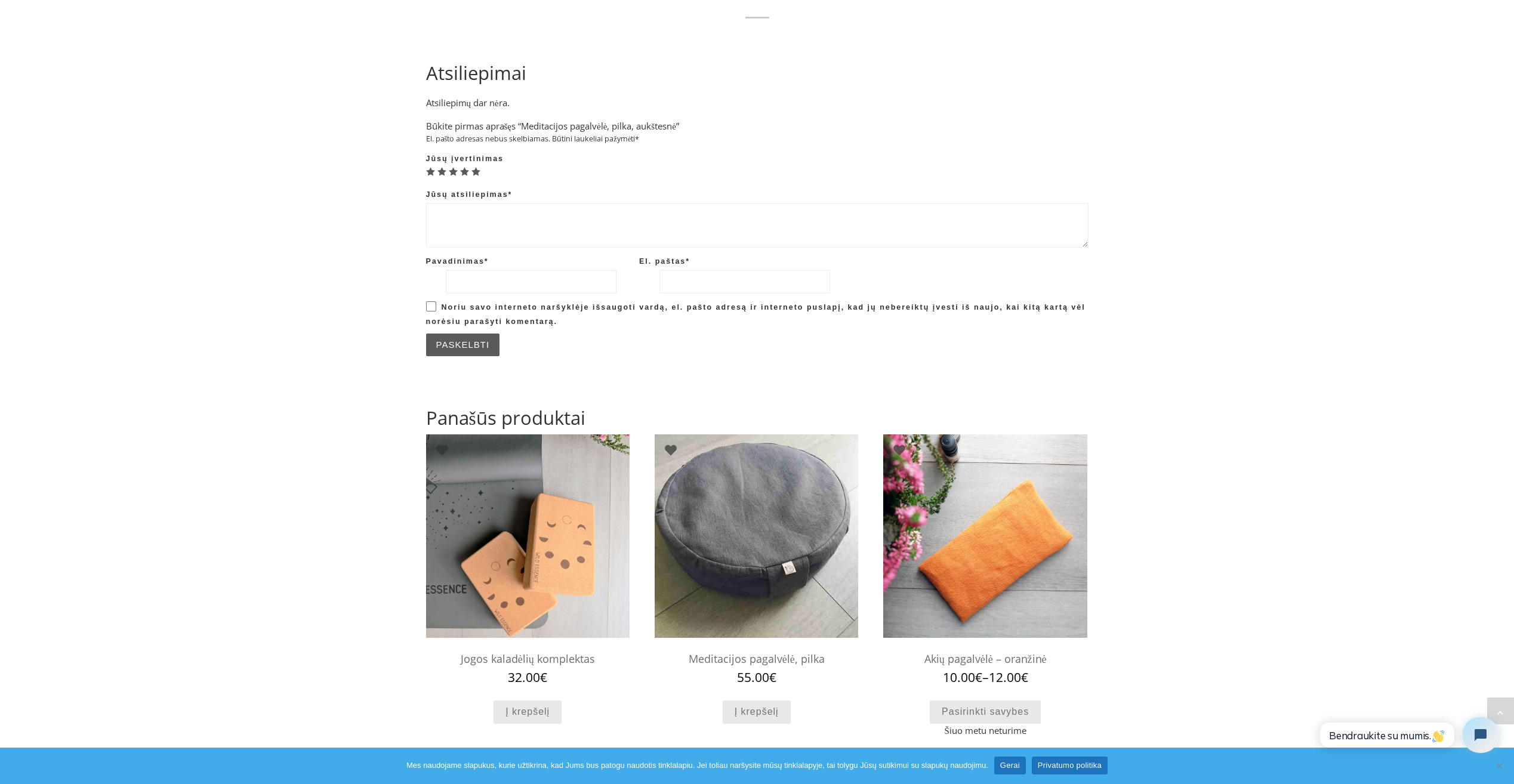
scroll to position [938, 0]
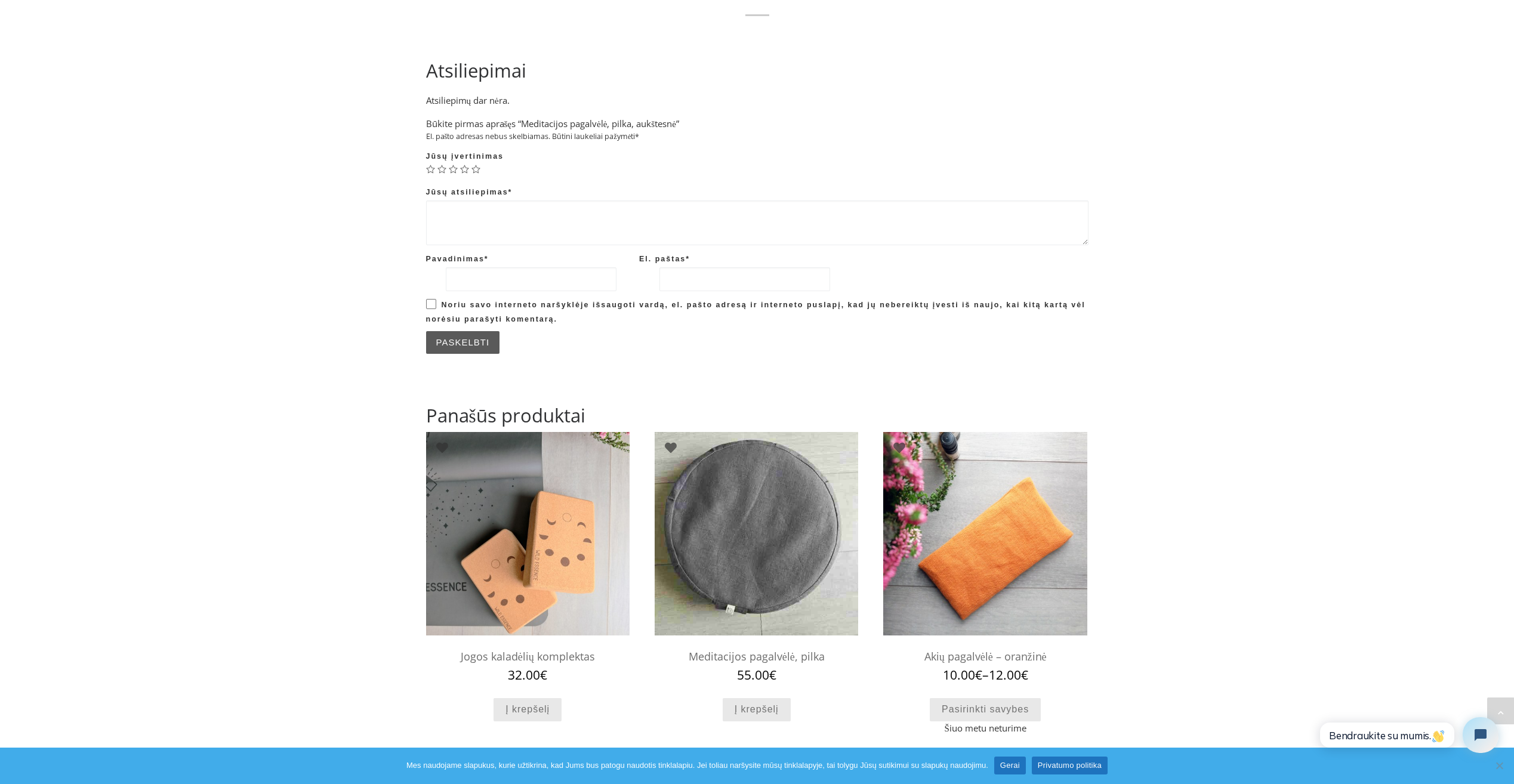
click at [734, 566] on img at bounding box center [757, 534] width 204 height 204
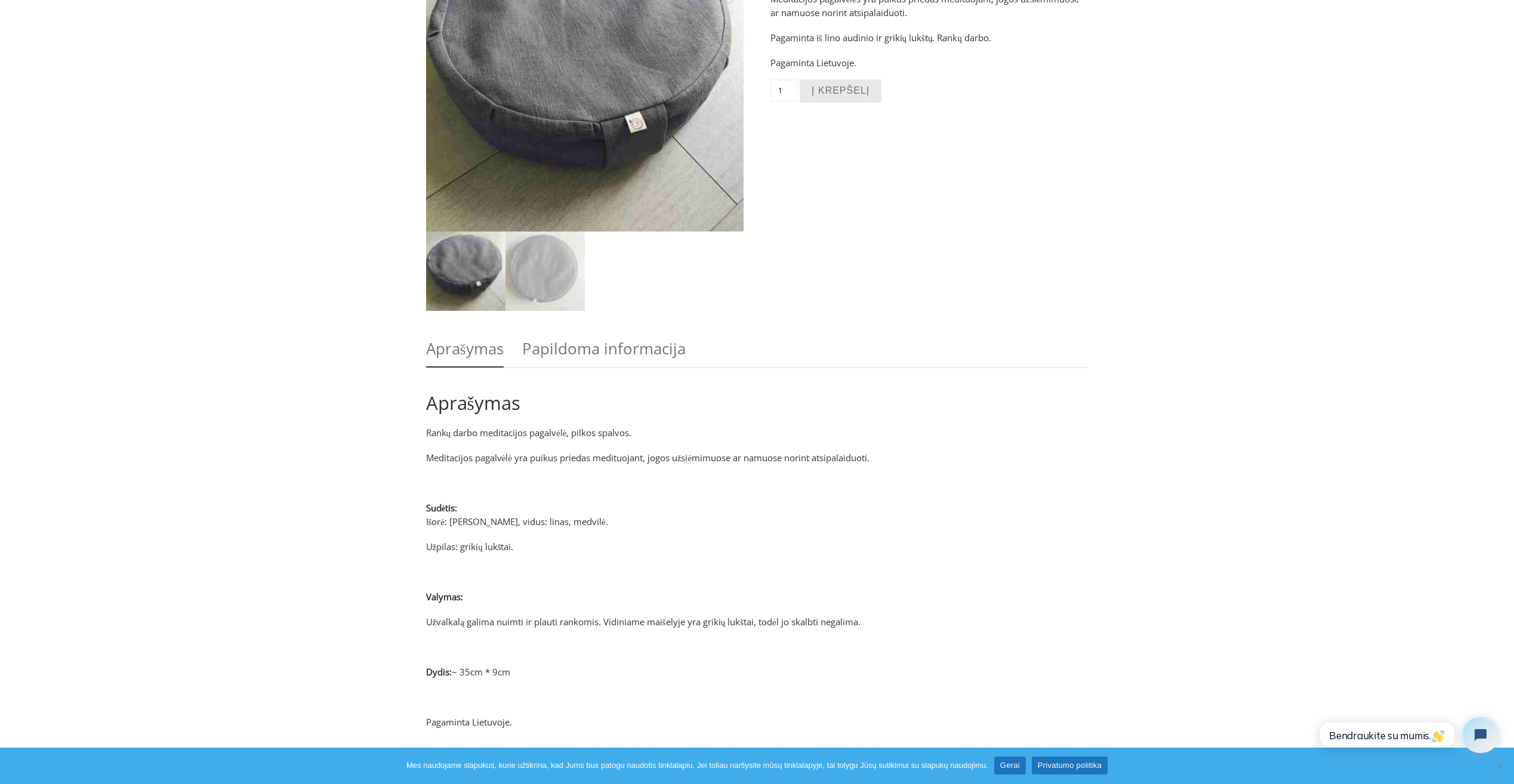
scroll to position [214, 0]
